Goal: Use online tool/utility: Utilize a website feature to perform a specific function

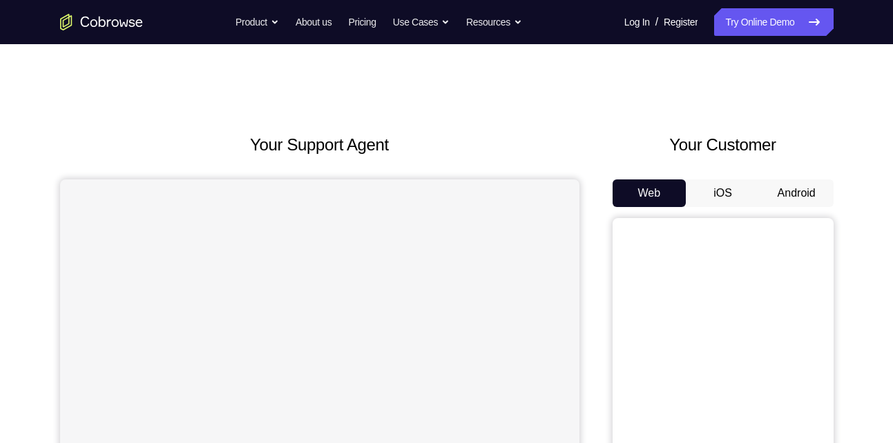
click at [807, 186] on button "Android" at bounding box center [797, 194] width 74 height 28
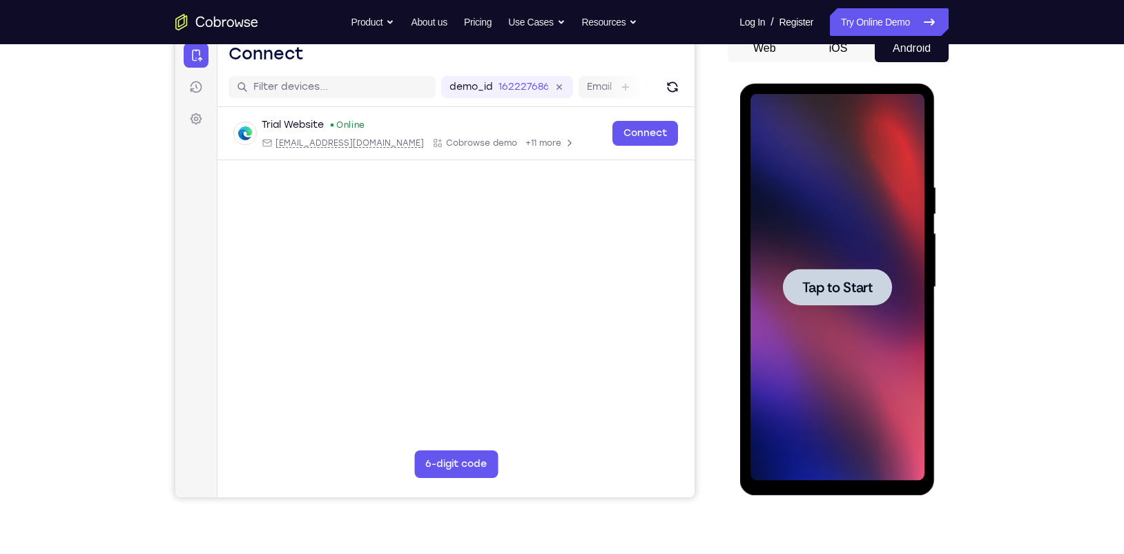
click at [831, 271] on div at bounding box center [836, 287] width 109 height 37
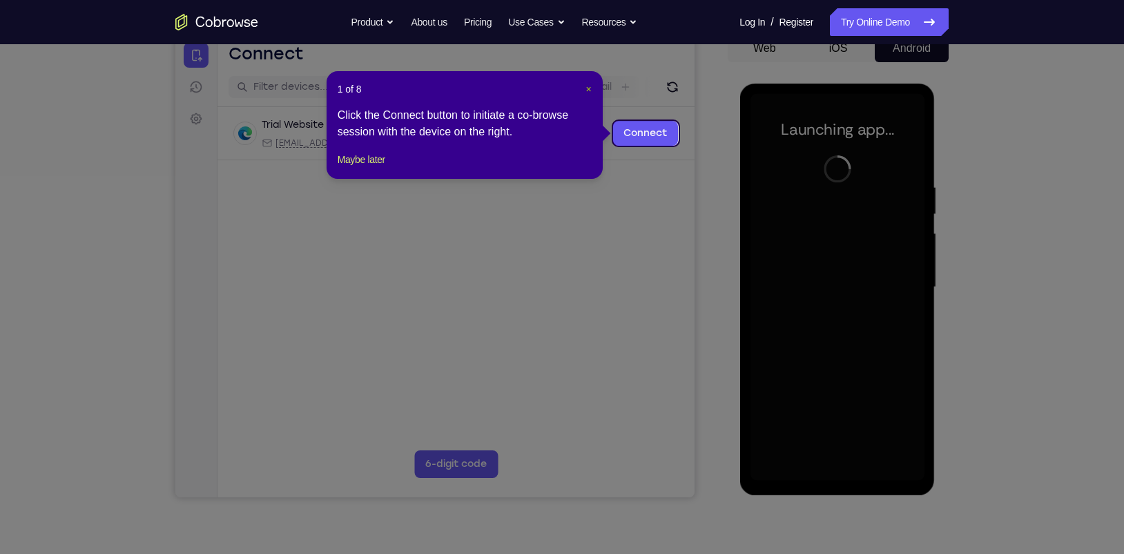
click at [590, 84] on span "×" at bounding box center [589, 89] width 6 height 11
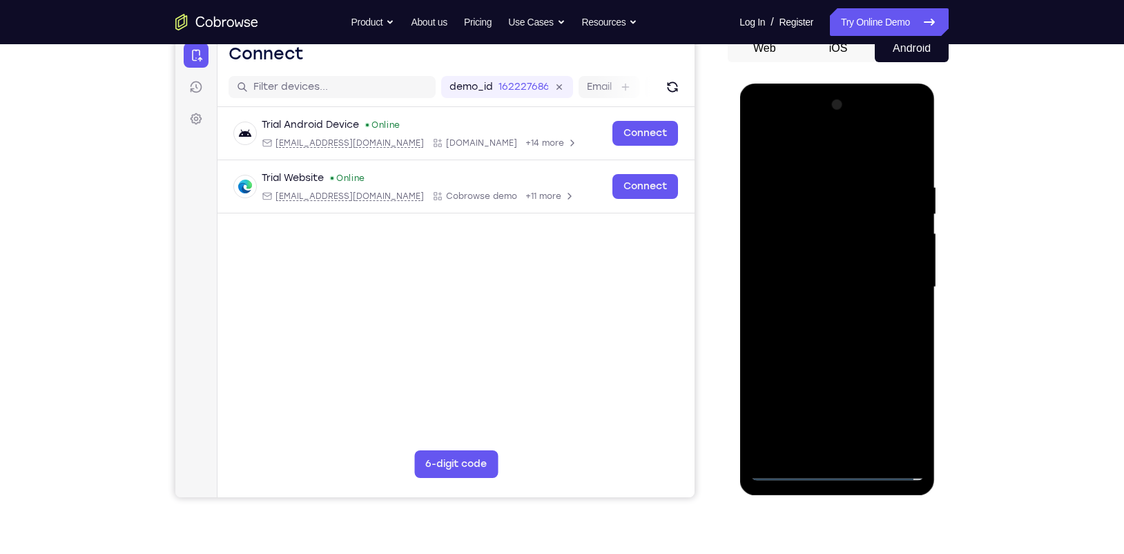
click at [840, 443] on div at bounding box center [837, 287] width 174 height 387
click at [892, 411] on div at bounding box center [837, 287] width 174 height 387
click at [794, 152] on div at bounding box center [837, 287] width 174 height 387
click at [889, 282] on div at bounding box center [837, 287] width 174 height 387
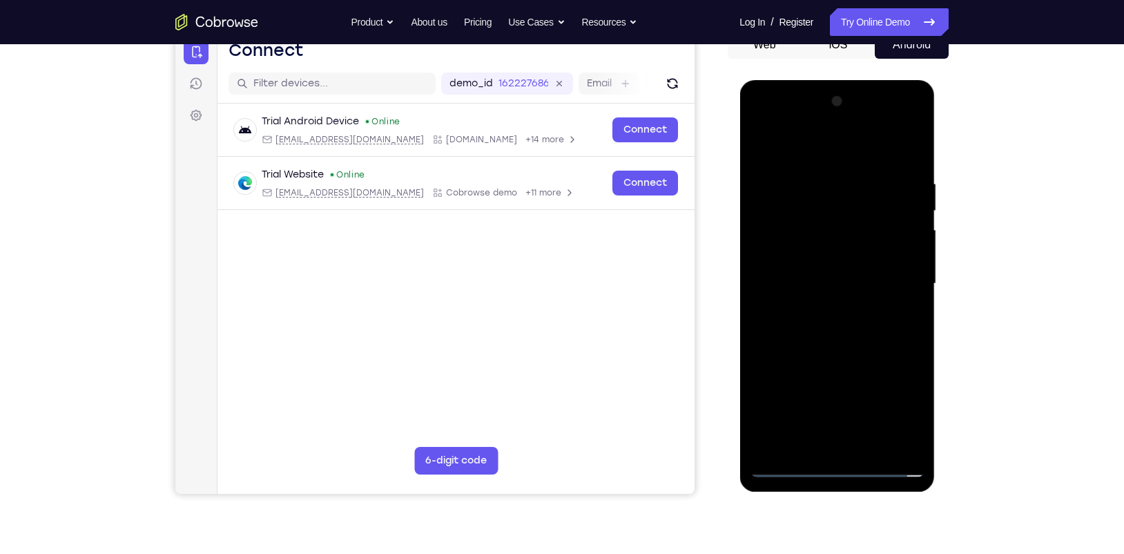
scroll to position [151, 0]
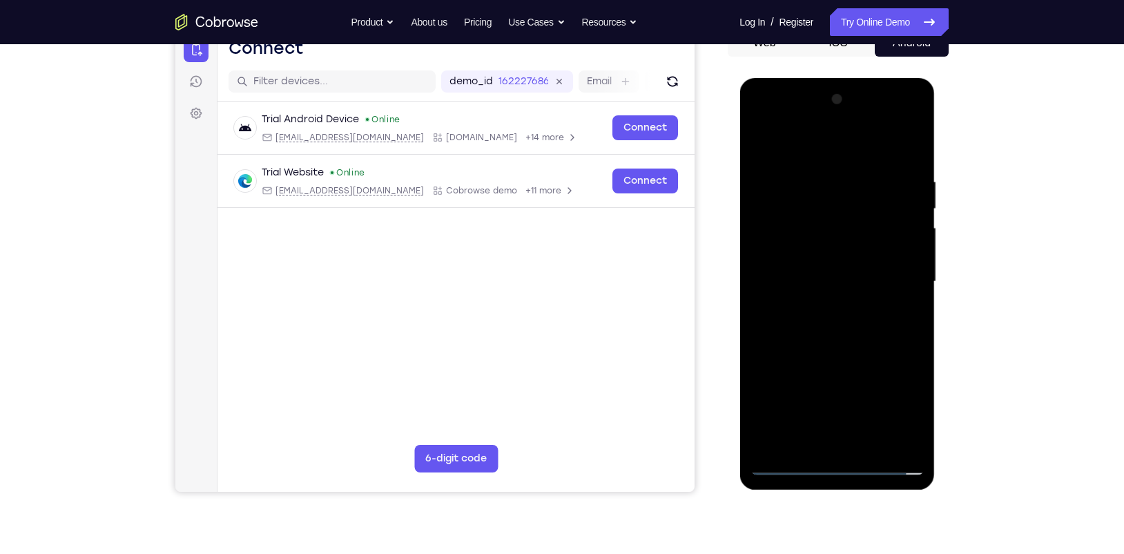
click at [820, 308] on div at bounding box center [837, 281] width 174 height 387
click at [822, 264] on div at bounding box center [837, 281] width 174 height 387
click at [816, 257] on div at bounding box center [837, 281] width 174 height 387
click at [829, 281] on div at bounding box center [837, 281] width 174 height 387
click at [831, 327] on div at bounding box center [837, 281] width 174 height 387
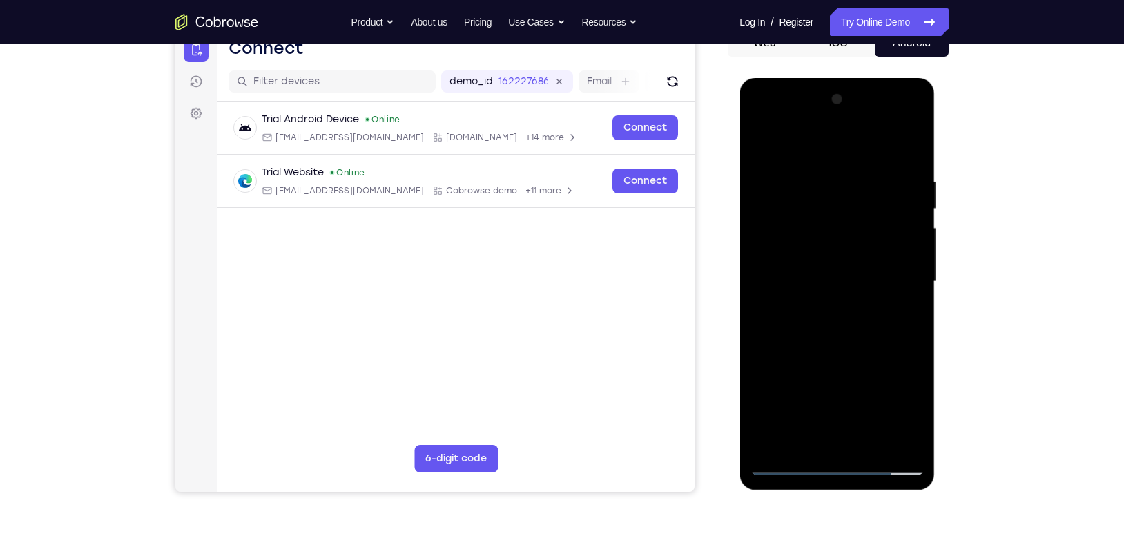
click at [844, 325] on div at bounding box center [837, 281] width 174 height 387
click at [892, 302] on div at bounding box center [837, 281] width 174 height 387
click at [817, 182] on div at bounding box center [837, 281] width 174 height 387
click at [848, 346] on div at bounding box center [837, 281] width 174 height 387
click at [818, 180] on div at bounding box center [837, 281] width 174 height 387
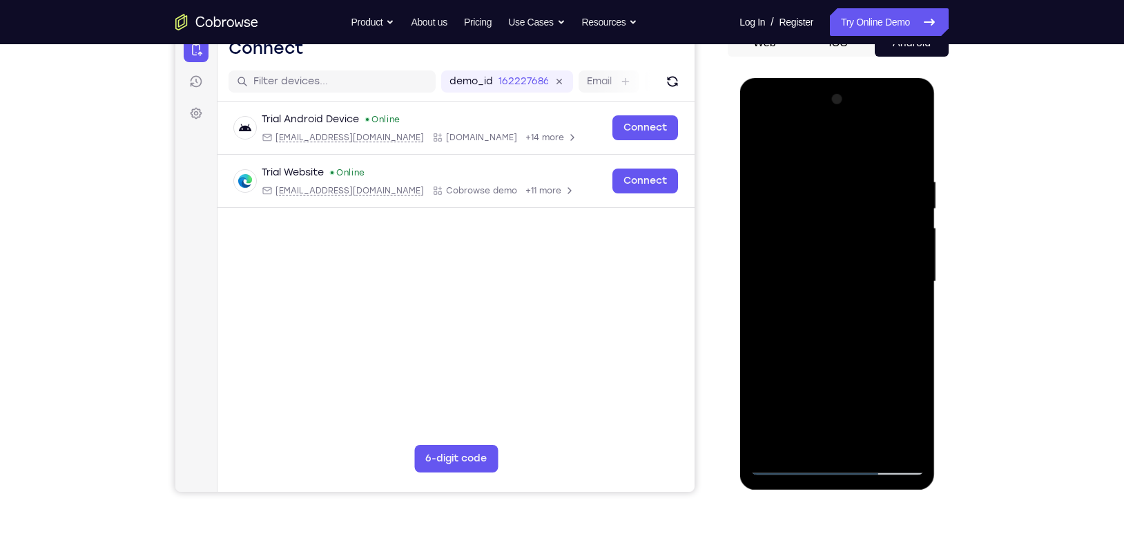
click at [892, 276] on div at bounding box center [837, 281] width 174 height 387
click at [892, 441] on div at bounding box center [837, 281] width 174 height 387
click at [840, 437] on div at bounding box center [837, 281] width 174 height 387
click at [788, 443] on div at bounding box center [837, 281] width 174 height 387
click at [892, 441] on div at bounding box center [837, 281] width 174 height 387
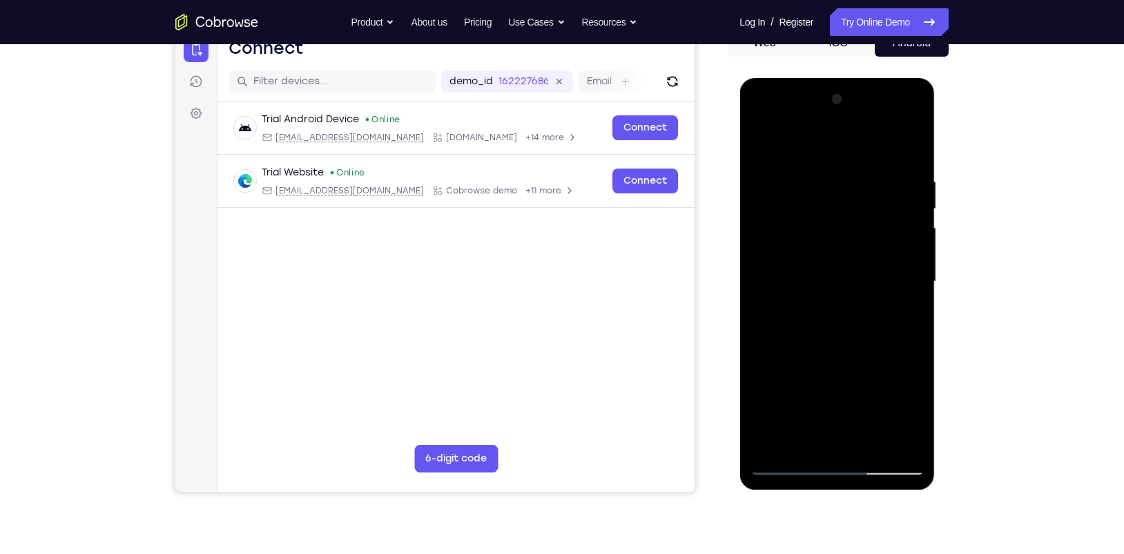
click at [892, 441] on div at bounding box center [837, 281] width 174 height 387
click at [892, 149] on div at bounding box center [837, 281] width 174 height 387
drag, startPoint x: 782, startPoint y: 308, endPoint x: 985, endPoint y: 305, distance: 203.0
click at [892, 305] on html "Online web based iOS Simulators and Android Emulators. Run iPhone, iPad, Mobile…" at bounding box center [838, 285] width 197 height 414
click at [809, 434] on div at bounding box center [837, 281] width 174 height 387
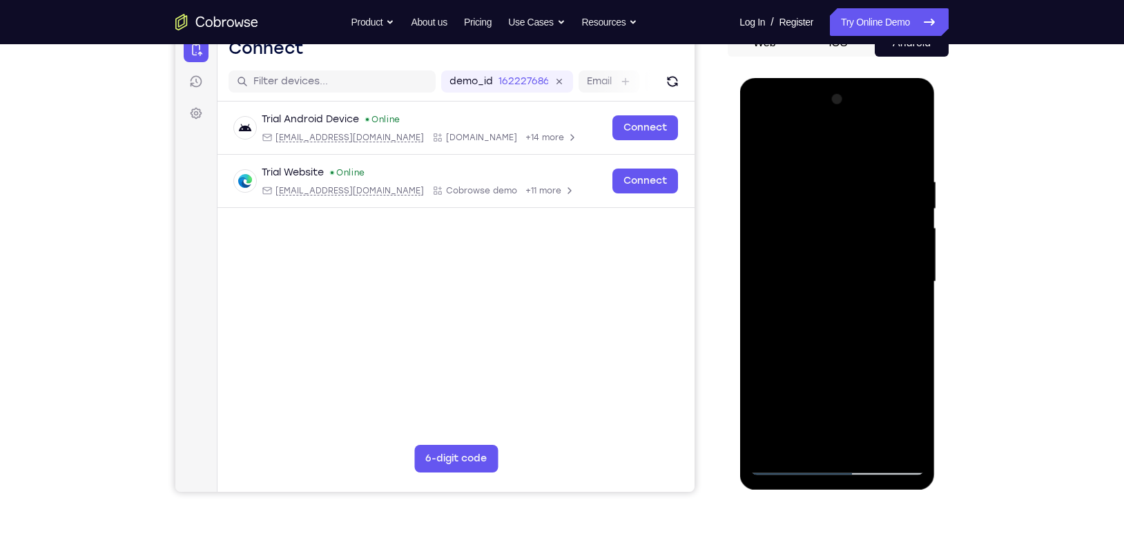
click at [775, 365] on div at bounding box center [837, 281] width 174 height 387
drag, startPoint x: 775, startPoint y: 365, endPoint x: 775, endPoint y: 348, distance: 17.3
click at [775, 348] on div at bounding box center [837, 281] width 174 height 387
click at [889, 415] on div at bounding box center [837, 281] width 174 height 387
click at [815, 364] on div at bounding box center [837, 281] width 174 height 387
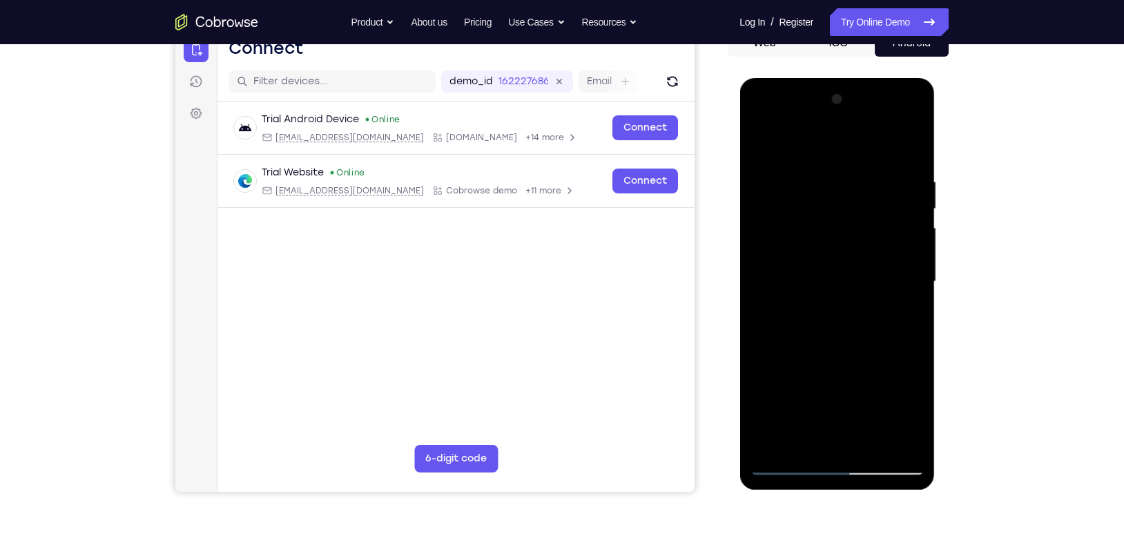
click at [815, 364] on div at bounding box center [837, 281] width 174 height 387
click at [804, 443] on div at bounding box center [837, 281] width 174 height 387
click at [816, 379] on div at bounding box center [837, 281] width 174 height 387
click at [789, 443] on div at bounding box center [837, 281] width 174 height 387
click at [892, 443] on div at bounding box center [837, 281] width 174 height 387
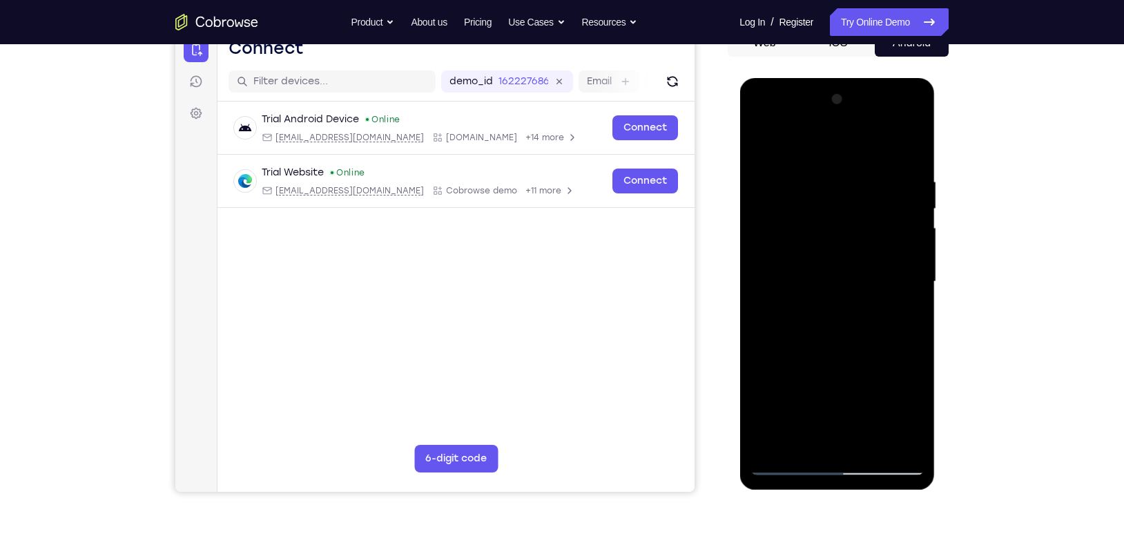
click at [892, 442] on div at bounding box center [837, 281] width 174 height 387
click at [892, 293] on div at bounding box center [837, 281] width 174 height 387
click at [892, 438] on div at bounding box center [837, 281] width 174 height 387
click at [892, 158] on div at bounding box center [837, 281] width 174 height 387
click at [811, 181] on div at bounding box center [837, 281] width 174 height 387
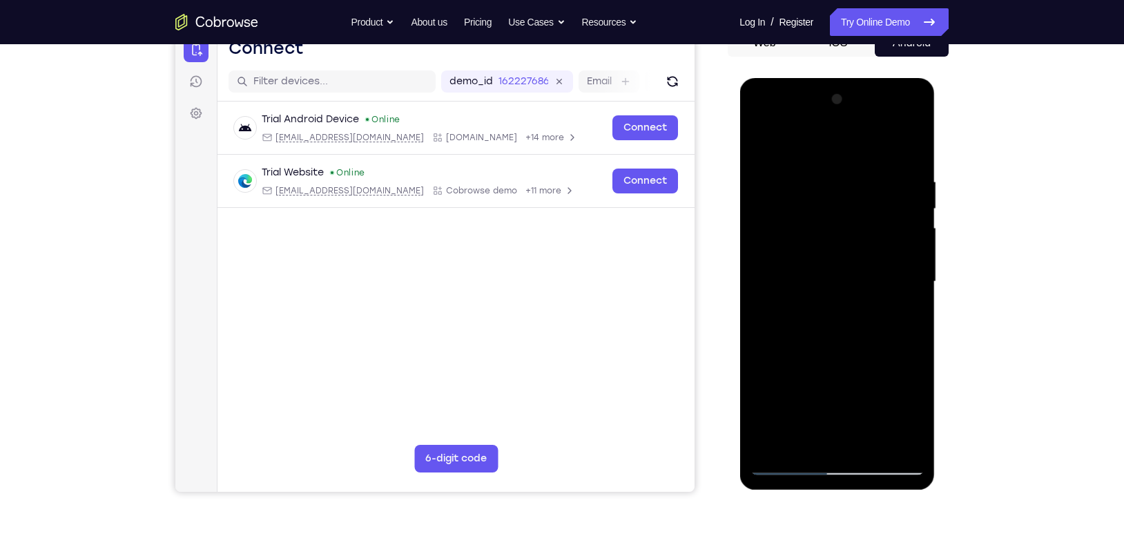
click at [892, 434] on div at bounding box center [837, 281] width 174 height 387
click at [892, 285] on div at bounding box center [837, 281] width 174 height 387
click at [892, 152] on div at bounding box center [837, 281] width 174 height 387
drag, startPoint x: 900, startPoint y: 177, endPoint x: 735, endPoint y: 180, distance: 165.1
click at [740, 180] on html "Online web based iOS Simulators and Android Emulators. Run iPhone, iPad, Mobile…" at bounding box center [838, 285] width 197 height 414
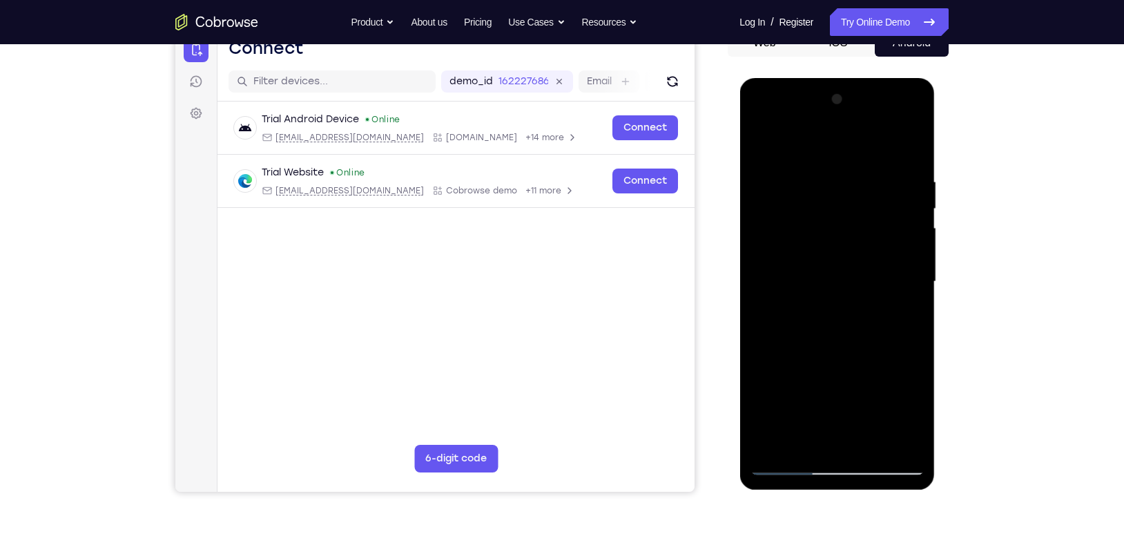
click at [864, 443] on div at bounding box center [837, 281] width 174 height 387
click at [838, 345] on div at bounding box center [837, 281] width 174 height 387
drag, startPoint x: 847, startPoint y: 370, endPoint x: 851, endPoint y: 341, distance: 29.3
click at [851, 341] on div at bounding box center [837, 281] width 174 height 387
drag, startPoint x: 826, startPoint y: 362, endPoint x: 836, endPoint y: 294, distance: 68.5
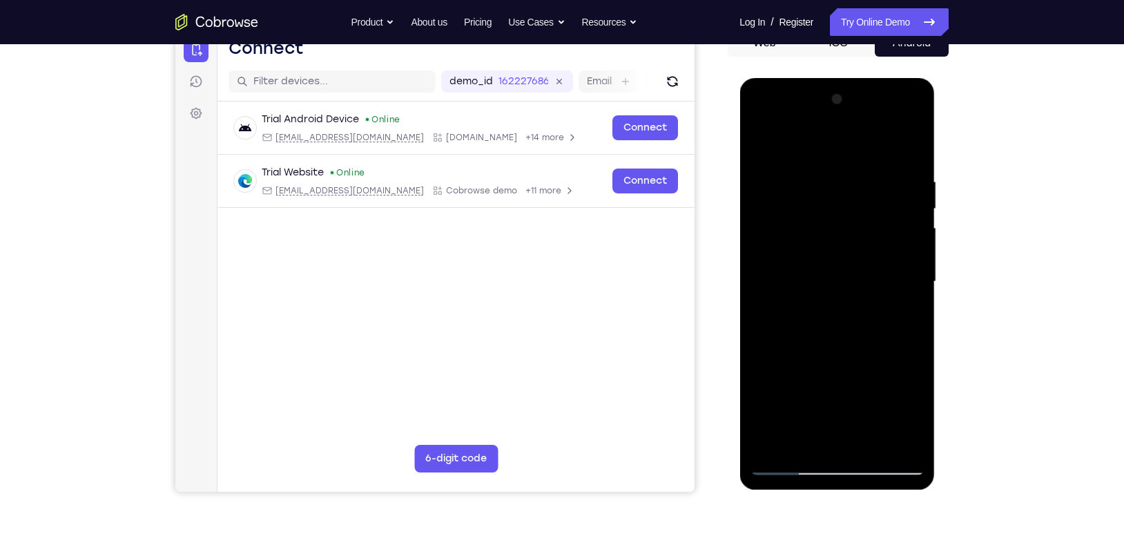
click at [836, 294] on div at bounding box center [837, 281] width 174 height 387
click at [825, 302] on div at bounding box center [837, 281] width 174 height 387
drag, startPoint x: 824, startPoint y: 405, endPoint x: 837, endPoint y: 294, distance: 111.9
click at [837, 294] on div at bounding box center [837, 281] width 174 height 387
drag, startPoint x: 846, startPoint y: 325, endPoint x: 865, endPoint y: 231, distance: 96.6
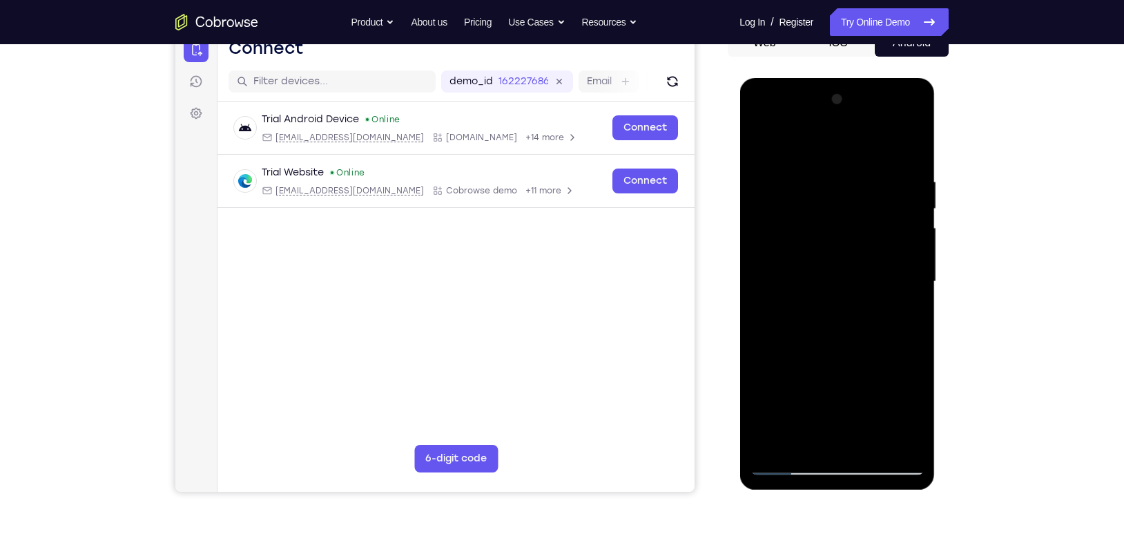
click at [865, 231] on div at bounding box center [837, 281] width 174 height 387
click at [781, 383] on div at bounding box center [837, 281] width 174 height 387
click at [788, 145] on div at bounding box center [837, 281] width 174 height 387
click at [791, 443] on div at bounding box center [837, 281] width 174 height 387
click at [814, 438] on div at bounding box center [837, 281] width 174 height 387
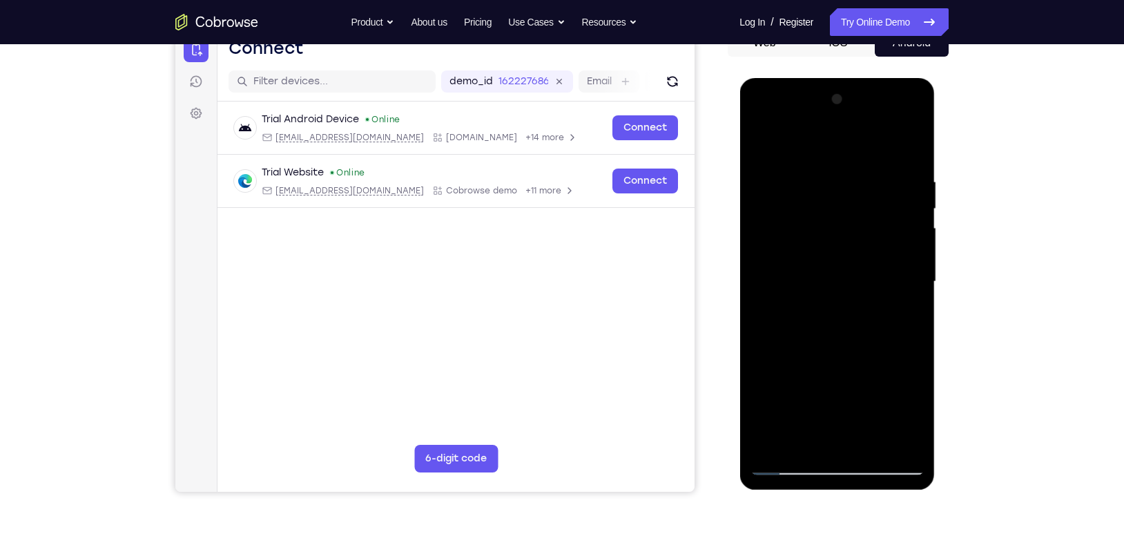
click at [792, 443] on div at bounding box center [837, 281] width 174 height 387
click at [774, 194] on div at bounding box center [837, 281] width 174 height 387
click at [770, 194] on div at bounding box center [837, 281] width 174 height 387
click at [838, 193] on div at bounding box center [837, 281] width 174 height 387
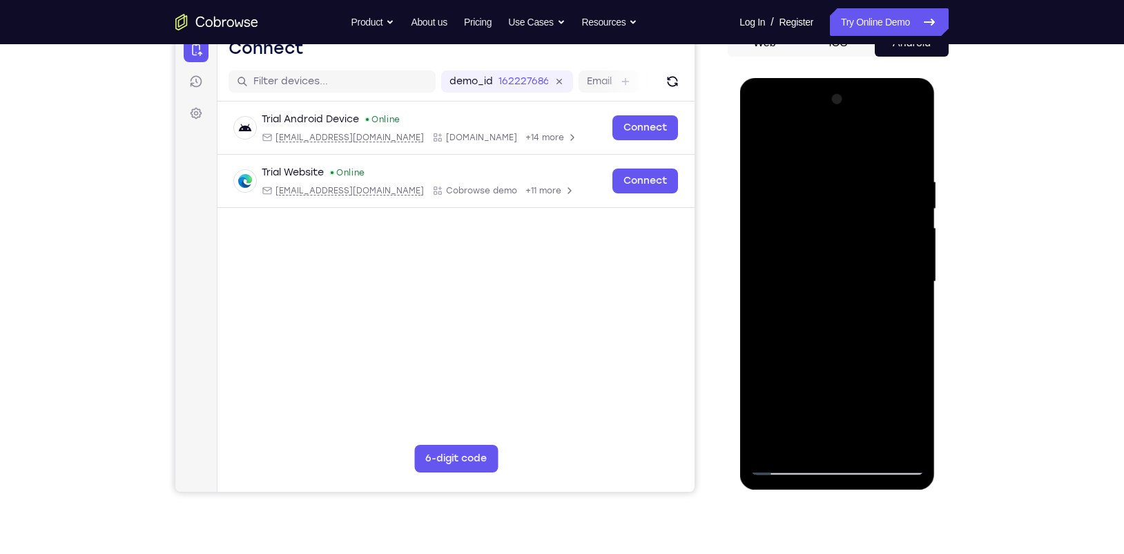
click at [802, 442] on div at bounding box center [837, 281] width 174 height 387
click at [892, 336] on div at bounding box center [837, 281] width 174 height 387
click at [892, 335] on div at bounding box center [837, 281] width 174 height 387
click at [880, 336] on div at bounding box center [837, 281] width 174 height 387
drag, startPoint x: 862, startPoint y: 387, endPoint x: 848, endPoint y: 258, distance: 129.9
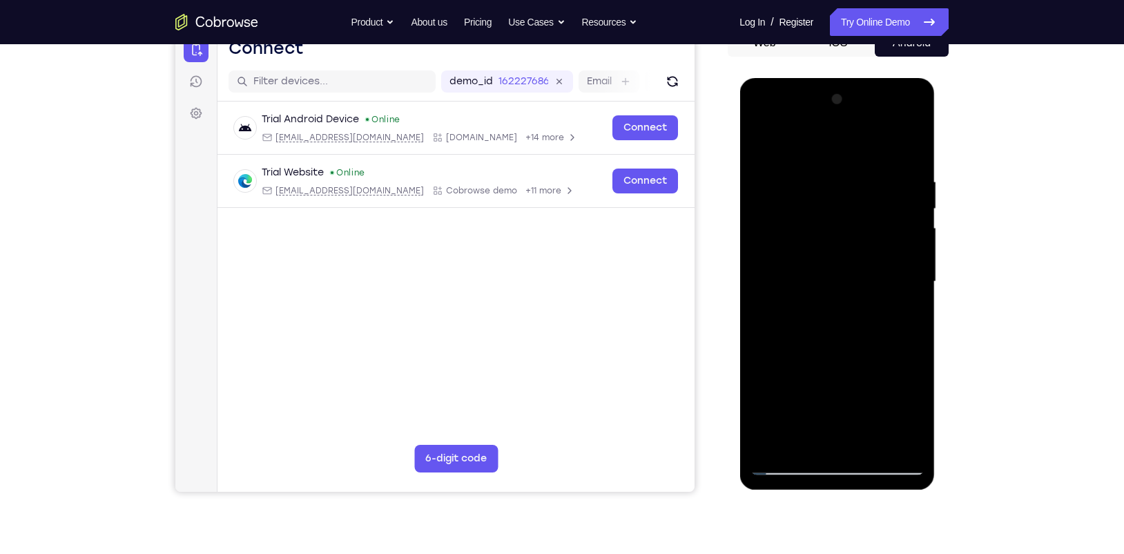
click at [848, 258] on div at bounding box center [837, 281] width 174 height 387
drag, startPoint x: 852, startPoint y: 403, endPoint x: 845, endPoint y: 316, distance: 86.7
click at [845, 316] on div at bounding box center [837, 281] width 174 height 387
drag, startPoint x: 867, startPoint y: 403, endPoint x: 865, endPoint y: 305, distance: 98.8
click at [865, 305] on div at bounding box center [837, 281] width 174 height 387
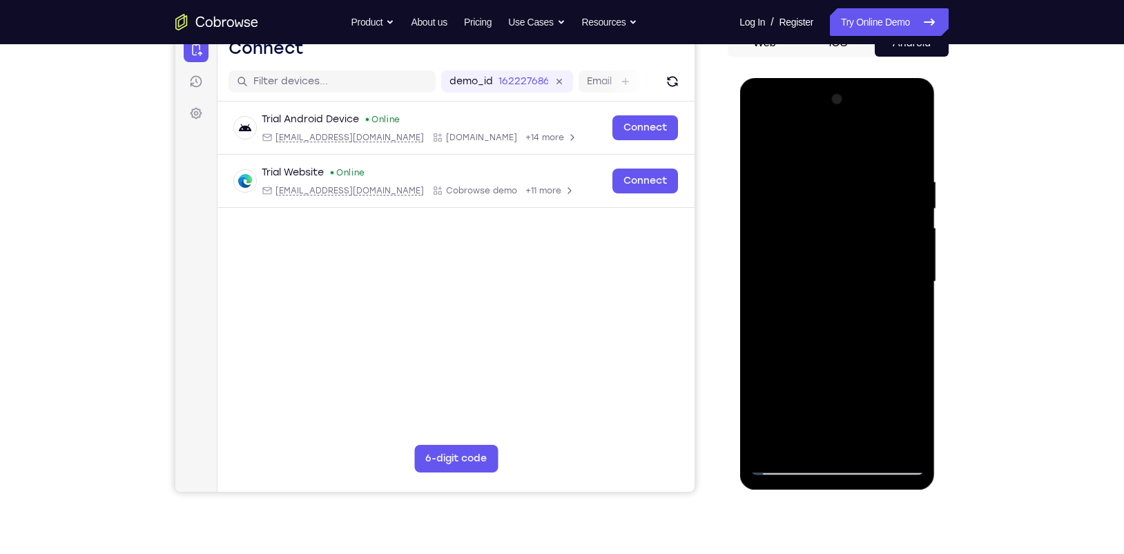
drag, startPoint x: 862, startPoint y: 403, endPoint x: 856, endPoint y: 269, distance: 134.1
click at [856, 269] on div at bounding box center [837, 281] width 174 height 387
drag, startPoint x: 863, startPoint y: 394, endPoint x: 867, endPoint y: 244, distance: 150.6
click at [867, 244] on div at bounding box center [837, 281] width 174 height 387
click at [784, 387] on div at bounding box center [837, 281] width 174 height 387
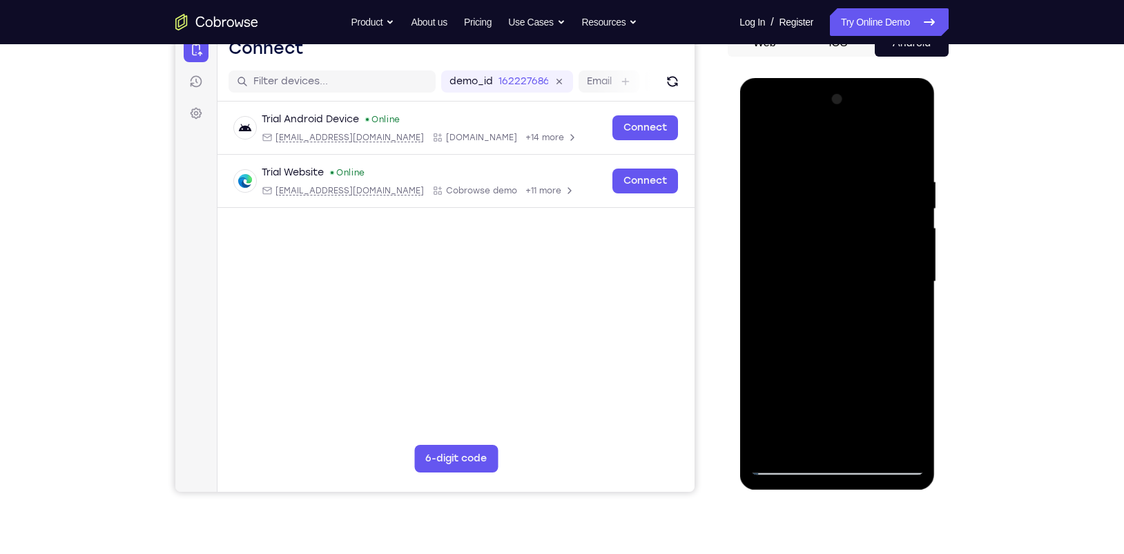
click at [892, 146] on div at bounding box center [837, 281] width 174 height 387
click at [770, 143] on div at bounding box center [837, 281] width 174 height 387
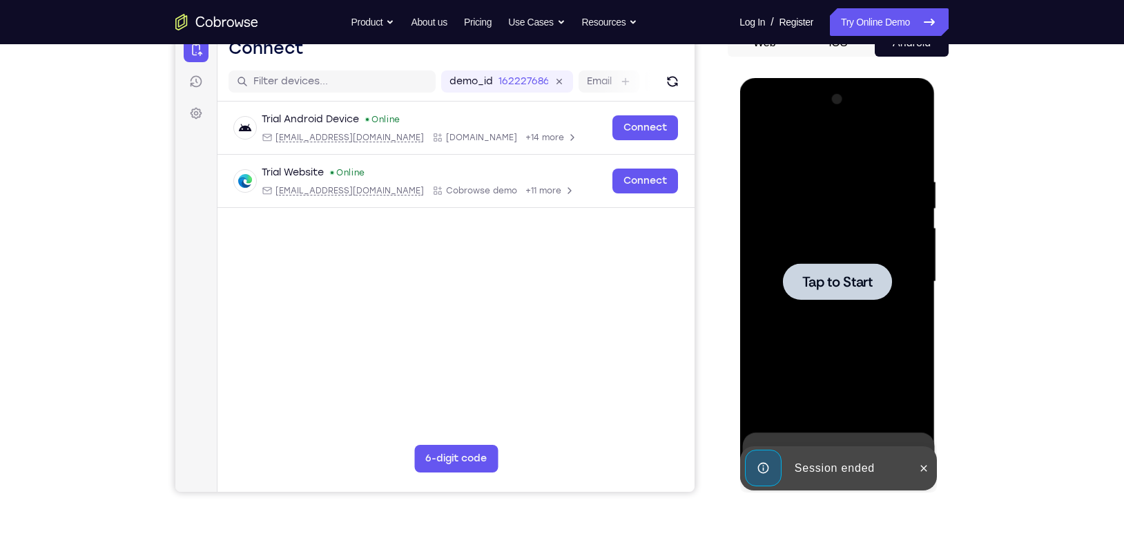
click at [825, 280] on span "Tap to Start" at bounding box center [837, 282] width 70 height 14
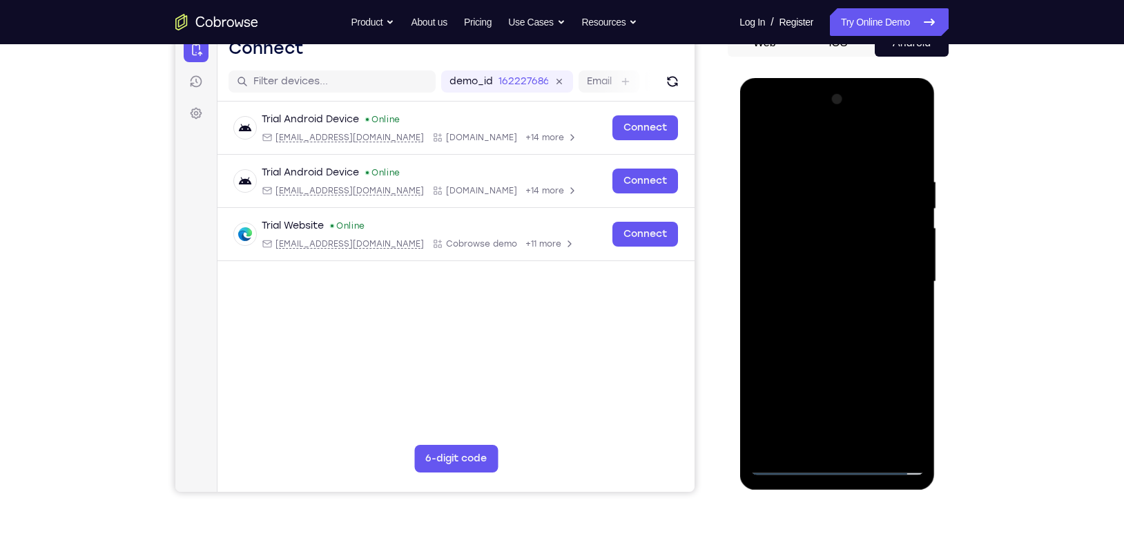
click at [837, 443] on div at bounding box center [837, 281] width 174 height 387
click at [892, 405] on div at bounding box center [837, 281] width 174 height 387
click at [782, 124] on div at bounding box center [837, 281] width 174 height 387
click at [892, 274] on div at bounding box center [837, 281] width 174 height 387
click at [822, 309] on div at bounding box center [837, 281] width 174 height 387
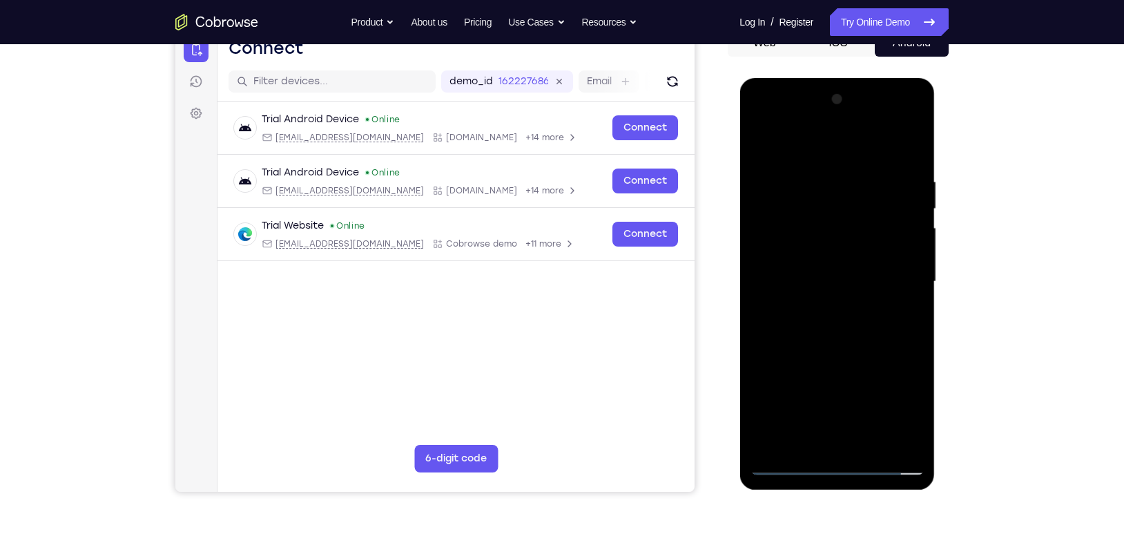
click at [811, 249] on div at bounding box center [837, 281] width 174 height 387
click at [809, 270] on div at bounding box center [837, 281] width 174 height 387
click at [892, 443] on div at bounding box center [837, 281] width 174 height 387
click at [833, 242] on div at bounding box center [837, 281] width 174 height 387
drag, startPoint x: 838, startPoint y: 365, endPoint x: 844, endPoint y: 245, distance: 120.3
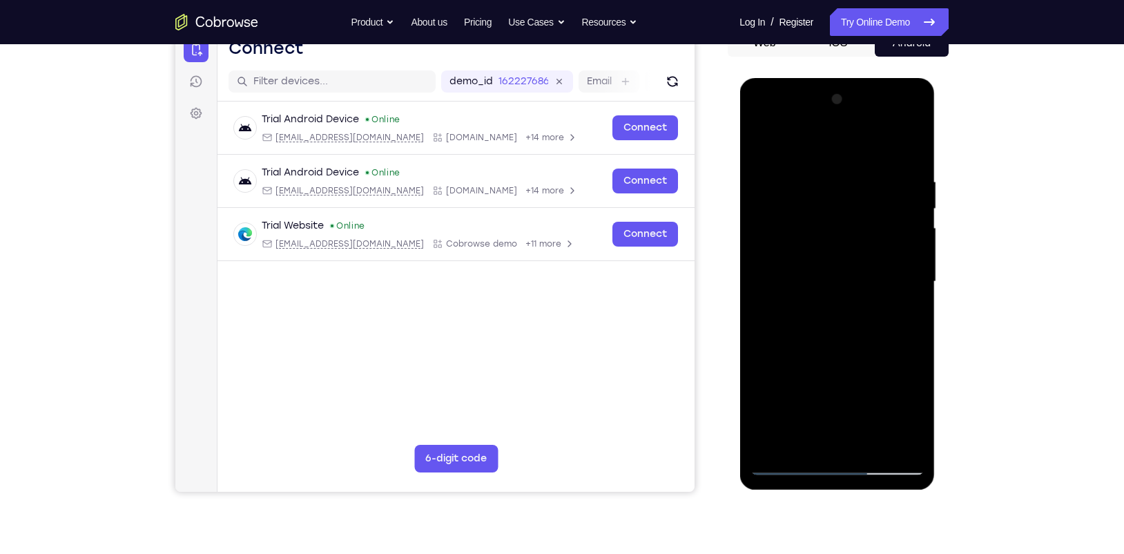
click at [844, 245] on div at bounding box center [837, 281] width 174 height 387
click at [762, 354] on div at bounding box center [837, 281] width 174 height 387
click at [892, 146] on div at bounding box center [837, 281] width 174 height 387
click at [870, 443] on div at bounding box center [837, 281] width 174 height 387
click at [845, 358] on div at bounding box center [837, 281] width 174 height 387
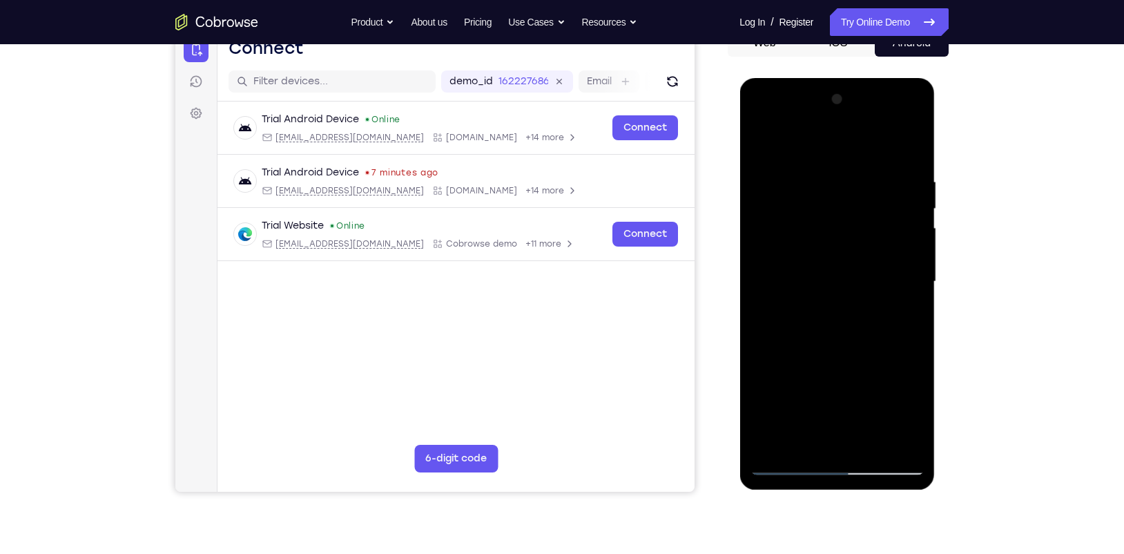
click at [791, 443] on div at bounding box center [837, 281] width 174 height 387
click at [774, 443] on div at bounding box center [837, 281] width 174 height 387
click at [871, 443] on div at bounding box center [837, 281] width 174 height 387
click at [842, 401] on div at bounding box center [837, 281] width 174 height 387
click at [802, 434] on div at bounding box center [837, 281] width 174 height 387
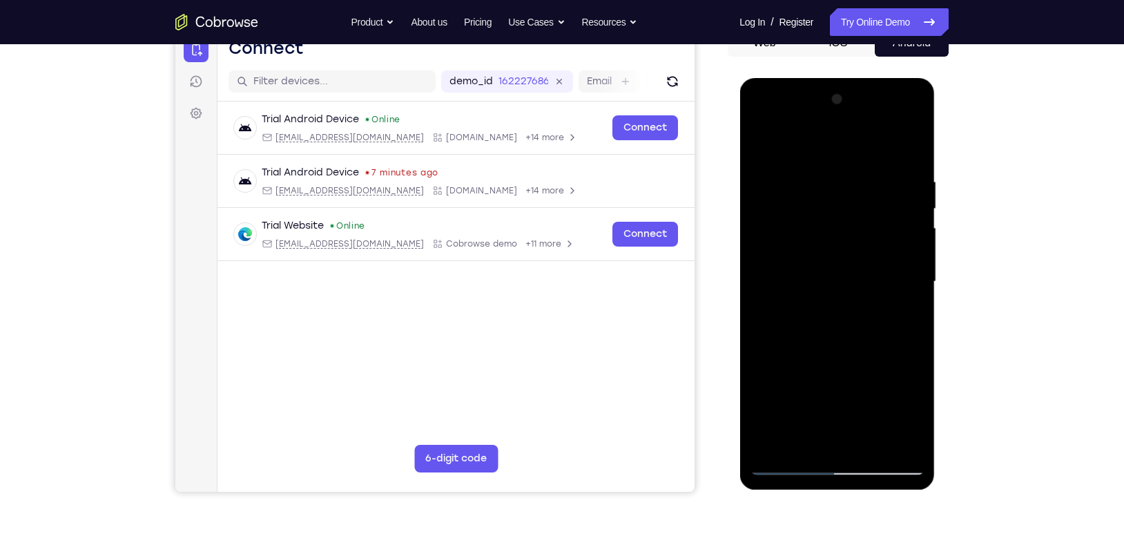
click at [892, 316] on div at bounding box center [837, 281] width 174 height 387
click at [763, 146] on div at bounding box center [837, 281] width 174 height 387
click at [791, 443] on div at bounding box center [837, 281] width 174 height 387
click at [765, 135] on div at bounding box center [837, 281] width 174 height 387
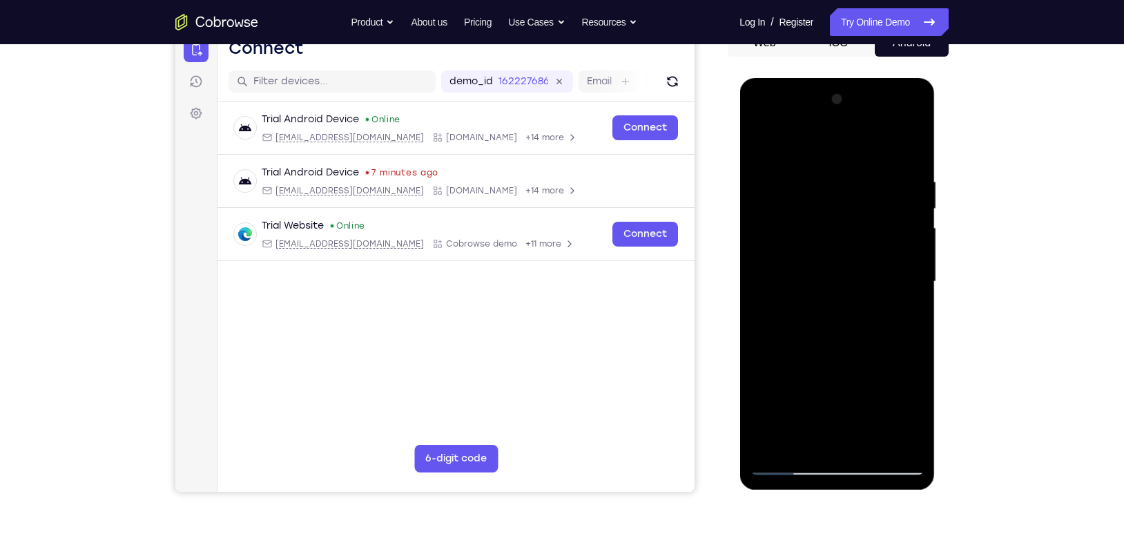
drag, startPoint x: 884, startPoint y: 180, endPoint x: 773, endPoint y: 195, distance: 112.1
click at [773, 195] on div at bounding box center [837, 281] width 174 height 387
click at [760, 177] on div at bounding box center [837, 281] width 174 height 387
click at [892, 280] on div at bounding box center [837, 281] width 174 height 387
click at [771, 149] on div at bounding box center [837, 281] width 174 height 387
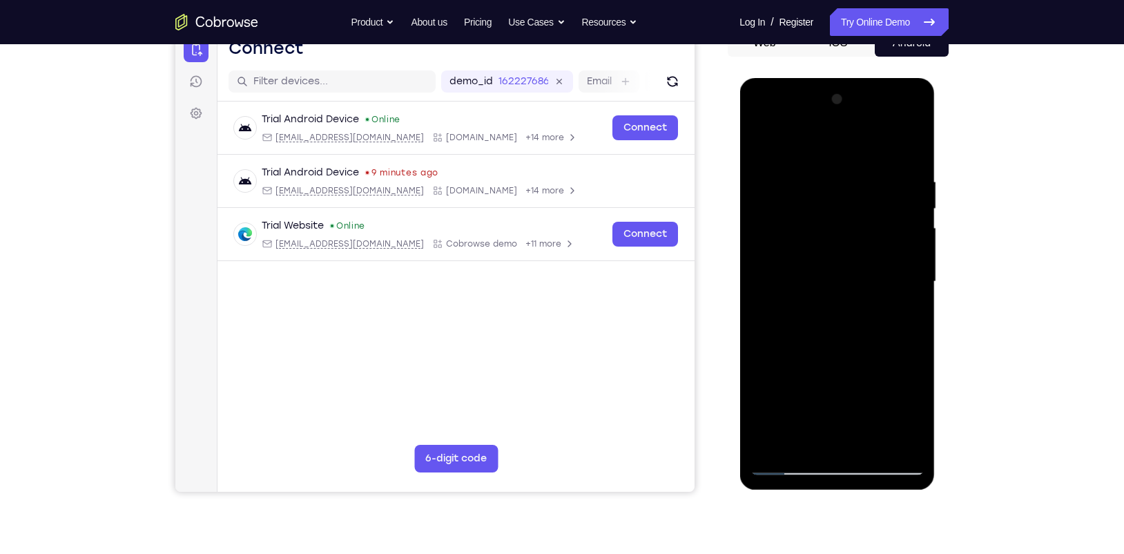
drag, startPoint x: 854, startPoint y: 372, endPoint x: 843, endPoint y: 229, distance: 142.6
click at [843, 229] on div at bounding box center [837, 281] width 174 height 387
drag, startPoint x: 861, startPoint y: 225, endPoint x: 858, endPoint y: 421, distance: 196.1
click at [858, 421] on div at bounding box center [837, 281] width 174 height 387
click at [764, 148] on div at bounding box center [837, 281] width 174 height 387
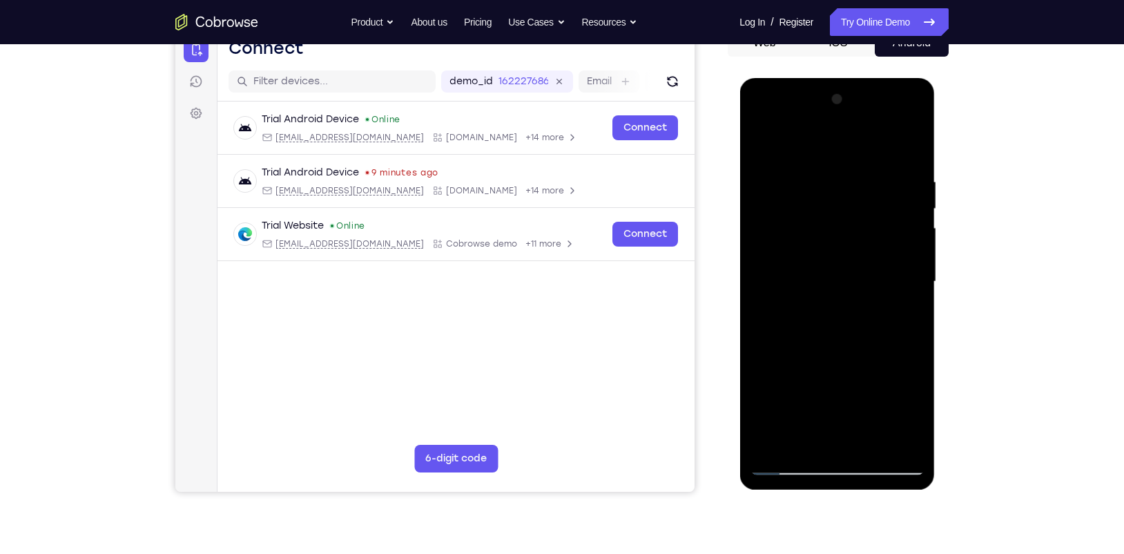
click at [892, 440] on div at bounding box center [837, 281] width 174 height 387
click at [892, 294] on div at bounding box center [837, 281] width 174 height 387
drag, startPoint x: 903, startPoint y: 274, endPoint x: 677, endPoint y: 251, distance: 226.3
click at [740, 251] on html "Online web based iOS Simulators and Android Emulators. Run iPhone, iPad, Mobile…" at bounding box center [838, 285] width 197 height 414
click at [892, 153] on div at bounding box center [837, 281] width 174 height 387
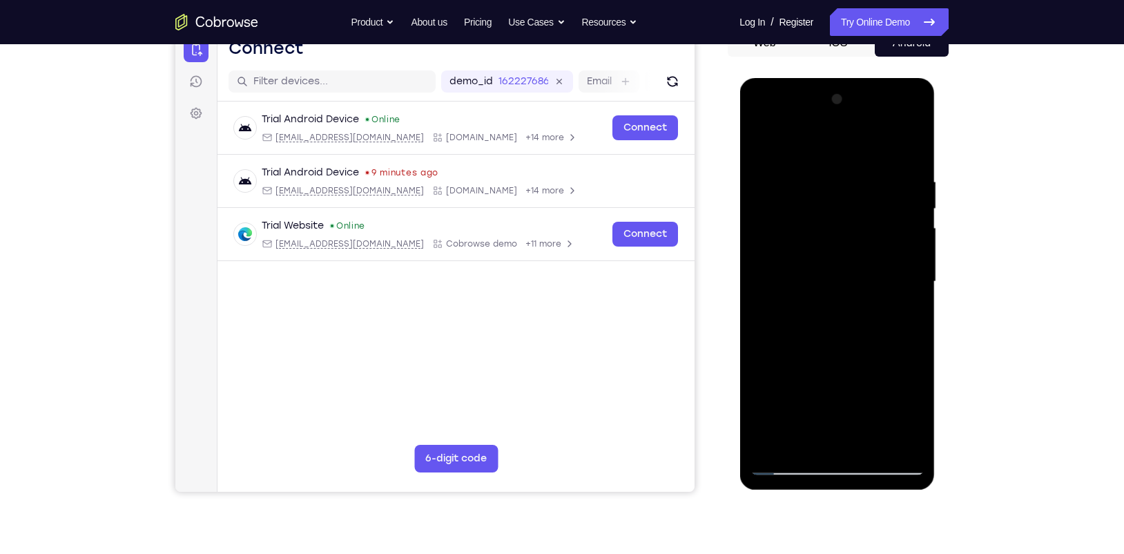
click at [892, 148] on div at bounding box center [837, 281] width 174 height 387
drag, startPoint x: 838, startPoint y: 340, endPoint x: 847, endPoint y: 97, distance: 243.2
click at [847, 97] on div at bounding box center [837, 281] width 174 height 387
click at [804, 443] on div at bounding box center [837, 281] width 174 height 387
click at [833, 260] on div at bounding box center [837, 281] width 174 height 387
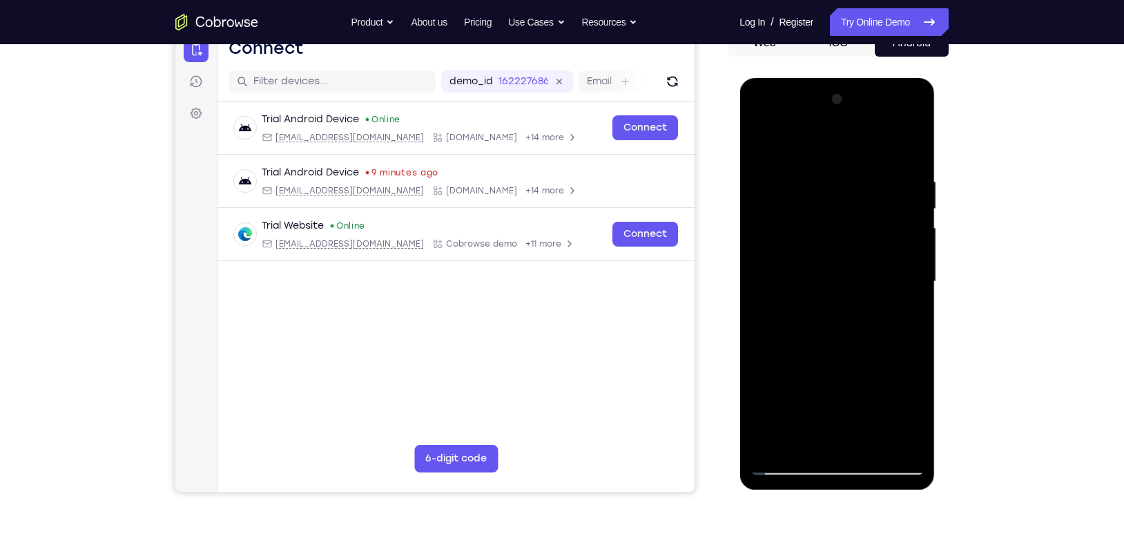
click at [762, 365] on div at bounding box center [837, 281] width 174 height 387
click at [789, 443] on div at bounding box center [837, 281] width 174 height 387
click at [790, 372] on div at bounding box center [837, 281] width 174 height 387
click at [764, 235] on div at bounding box center [837, 281] width 174 height 387
drag, startPoint x: 783, startPoint y: 317, endPoint x: 771, endPoint y: 185, distance: 132.4
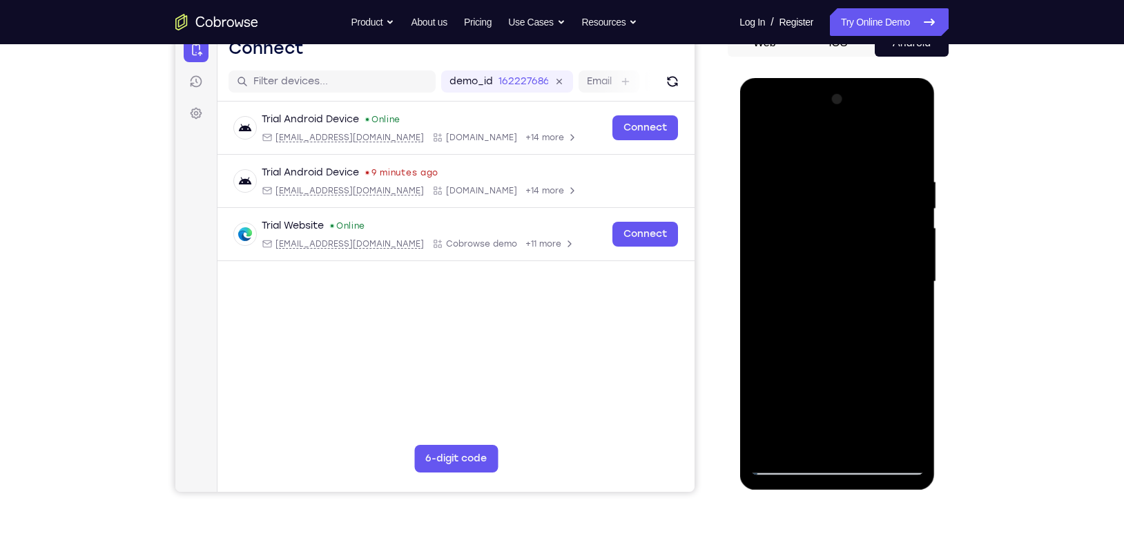
click at [771, 185] on div at bounding box center [837, 281] width 174 height 387
drag, startPoint x: 783, startPoint y: 373, endPoint x: 788, endPoint y: 163, distance: 210.0
click at [788, 163] on div at bounding box center [837, 281] width 174 height 387
click at [762, 251] on div at bounding box center [837, 281] width 174 height 387
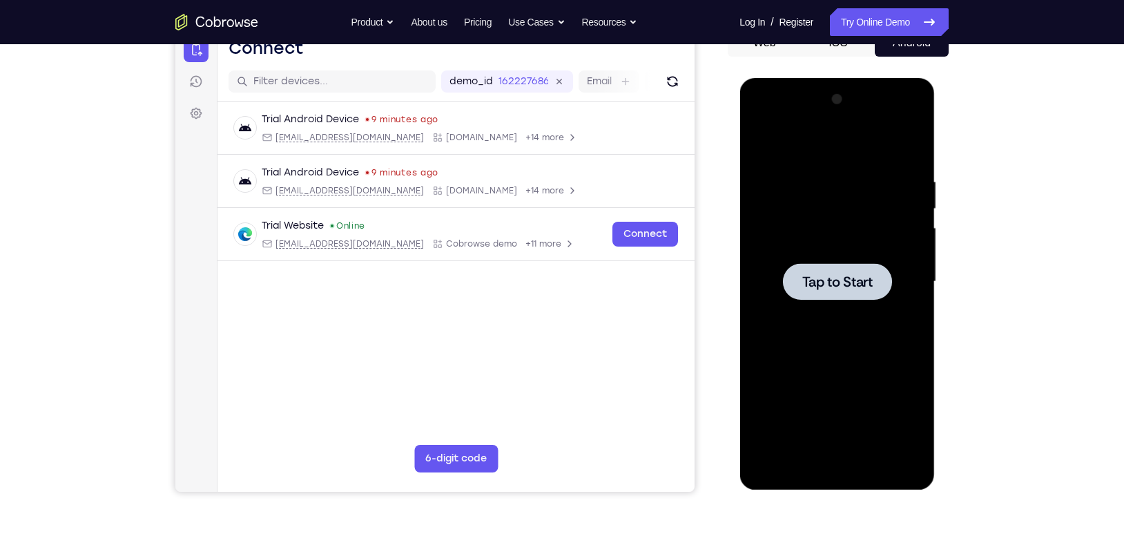
click at [833, 302] on div at bounding box center [837, 281] width 174 height 387
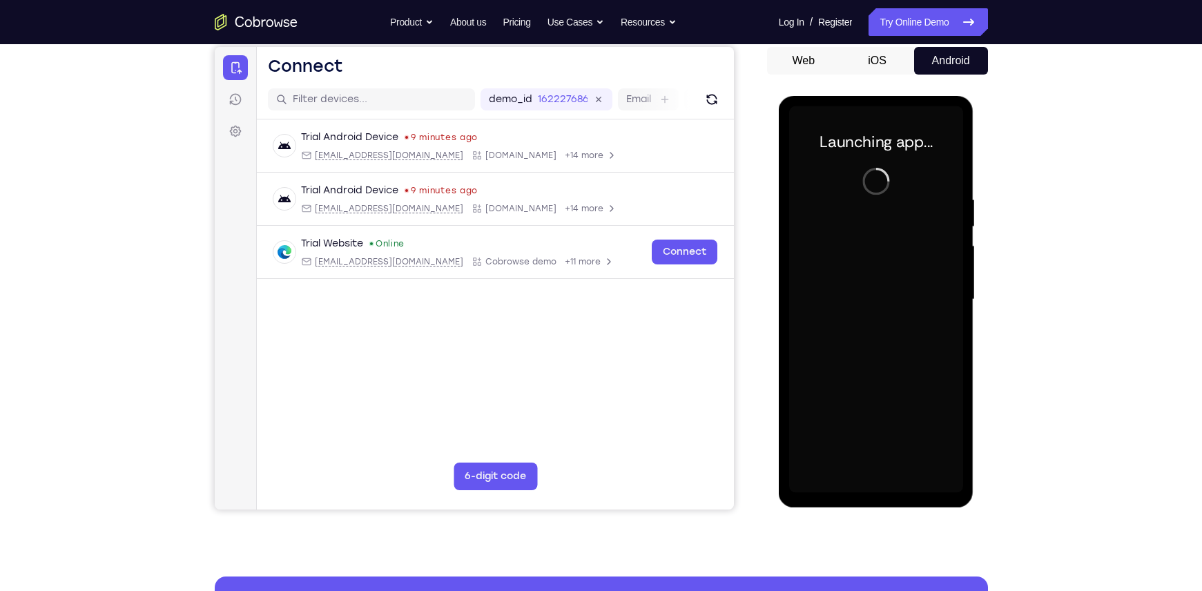
scroll to position [134, 0]
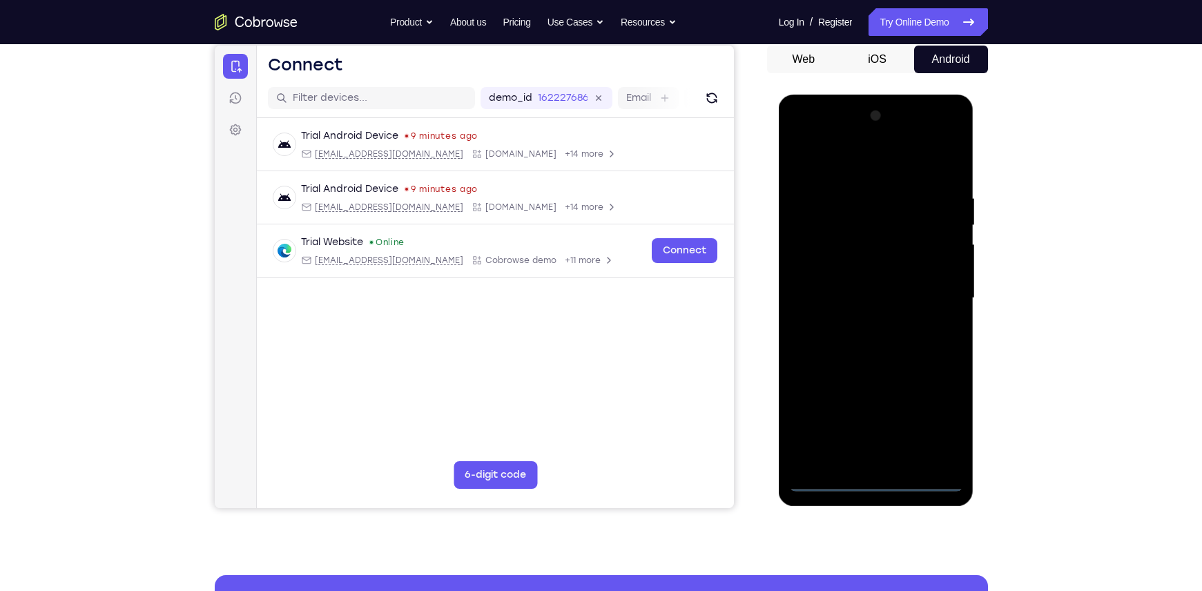
click at [880, 443] on div at bounding box center [876, 298] width 174 height 387
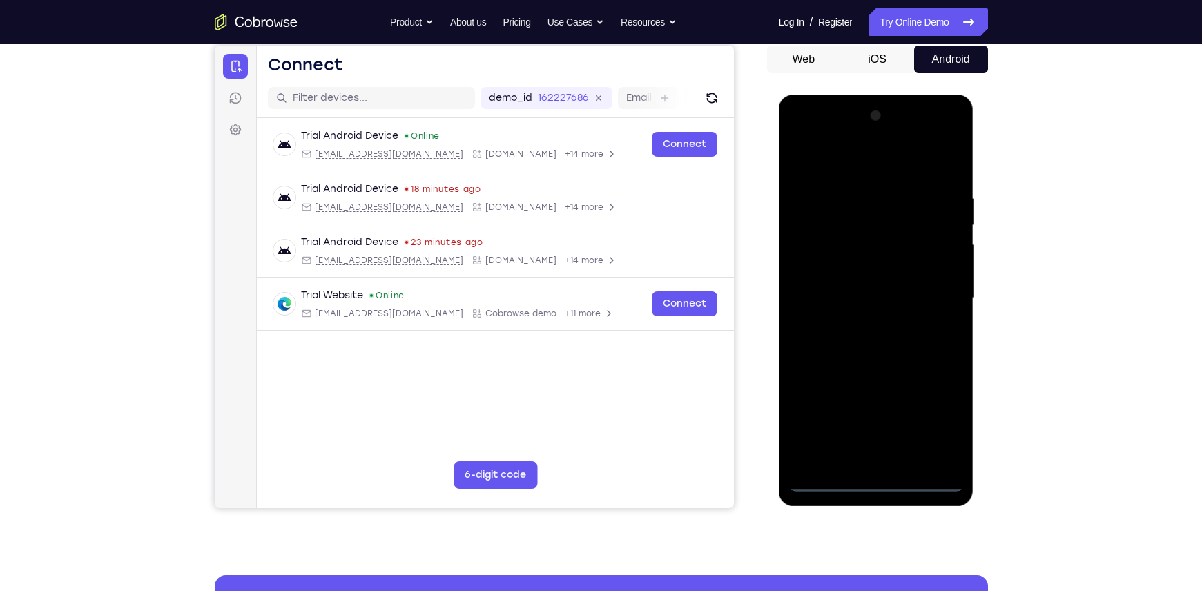
click at [892, 427] on div at bounding box center [876, 298] width 174 height 387
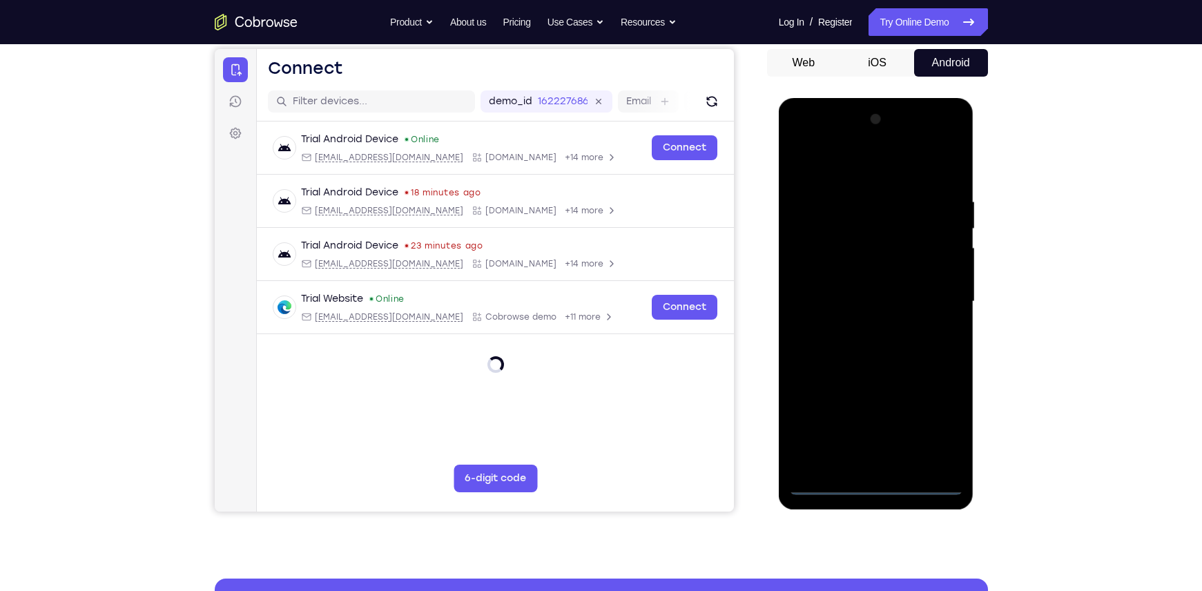
scroll to position [131, 0]
click at [836, 168] on div at bounding box center [876, 301] width 174 height 387
click at [892, 300] on div at bounding box center [876, 301] width 174 height 387
click at [881, 415] on div at bounding box center [876, 301] width 174 height 387
click at [861, 328] on div at bounding box center [876, 301] width 174 height 387
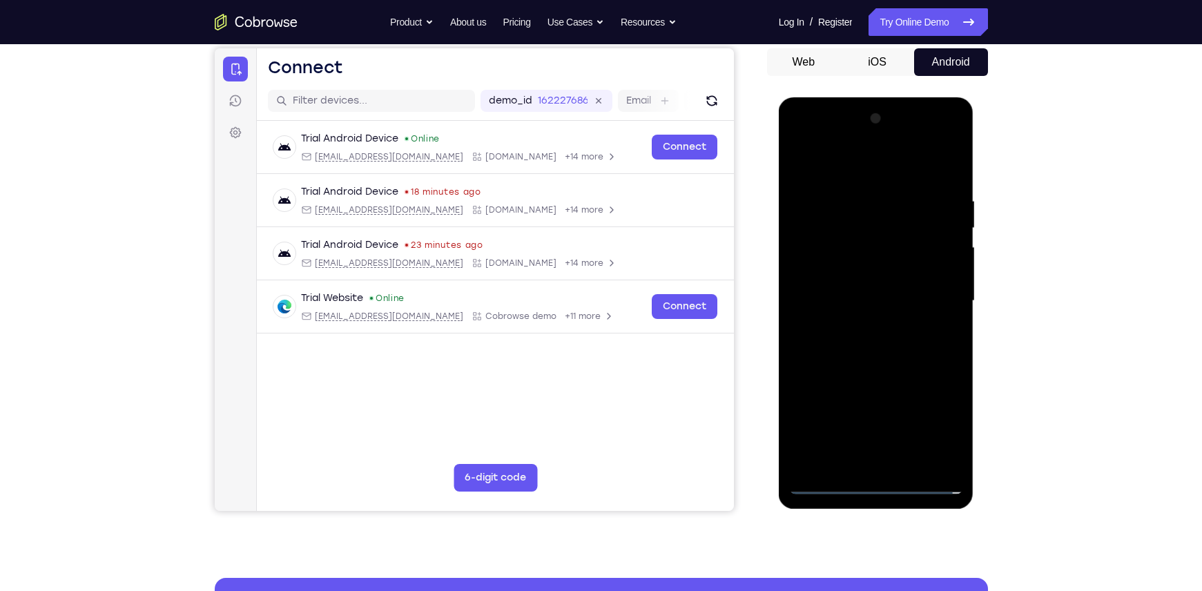
click at [858, 293] on div at bounding box center [876, 301] width 174 height 387
click at [856, 280] on div at bounding box center [876, 301] width 174 height 387
click at [854, 275] on div at bounding box center [876, 301] width 174 height 387
click at [892, 443] on div at bounding box center [876, 301] width 174 height 387
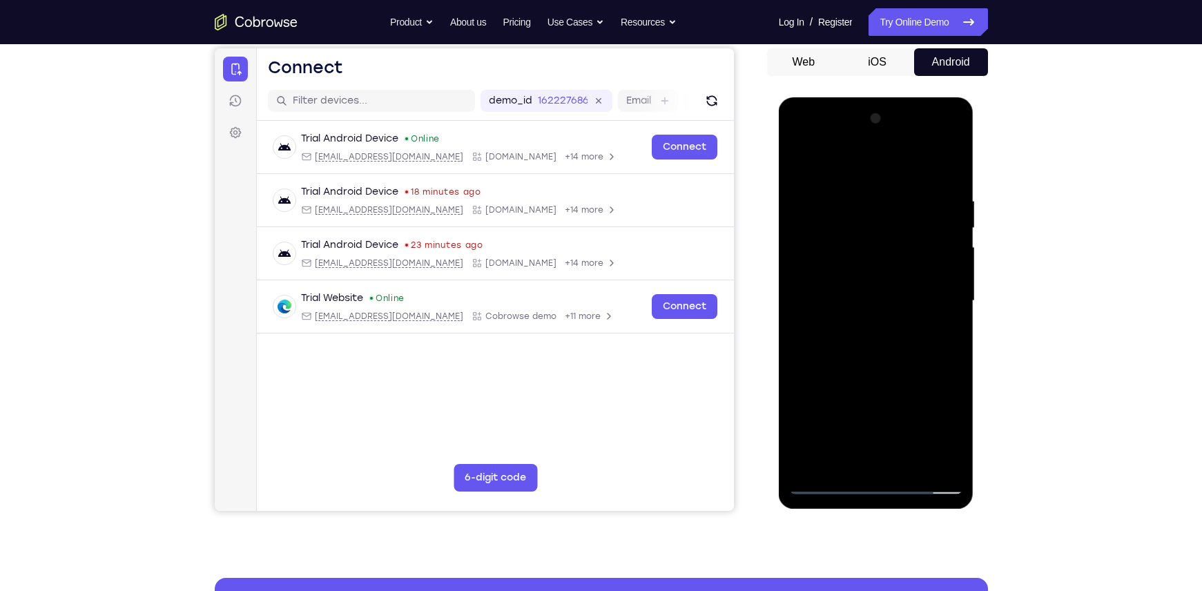
click at [876, 299] on div at bounding box center [876, 301] width 174 height 387
click at [871, 365] on div at bounding box center [876, 301] width 174 height 387
click at [845, 443] on div at bounding box center [876, 301] width 174 height 387
drag, startPoint x: 874, startPoint y: 177, endPoint x: 864, endPoint y: 99, distance: 79.3
click at [864, 99] on div at bounding box center [876, 303] width 195 height 412
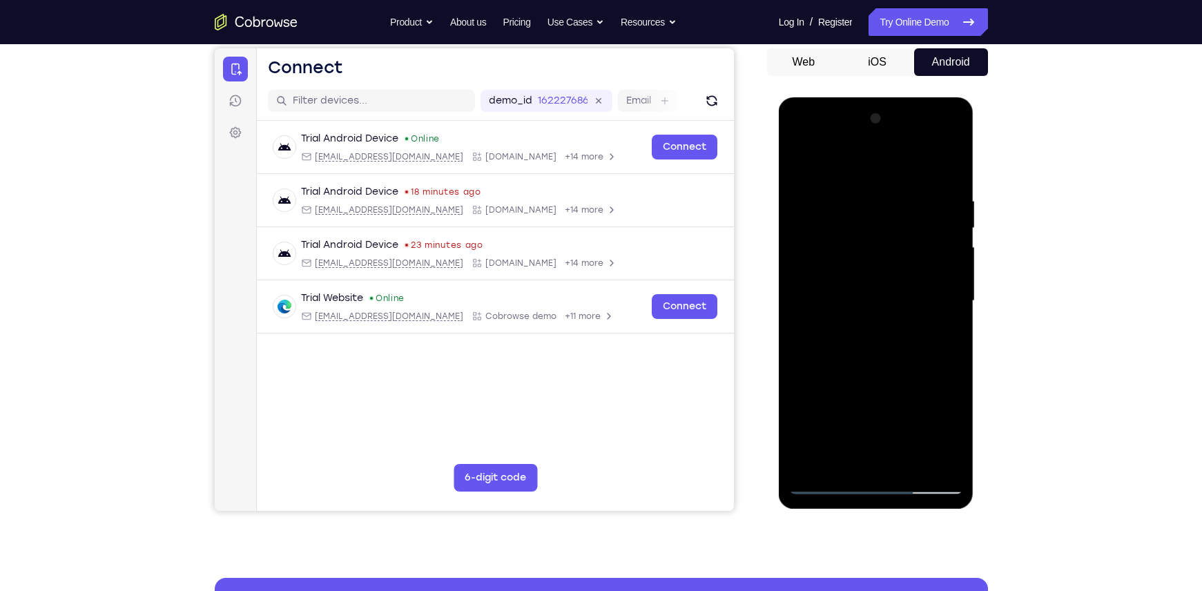
click at [878, 380] on div at bounding box center [876, 301] width 174 height 387
click at [892, 425] on div at bounding box center [876, 301] width 174 height 387
click at [831, 443] on div at bounding box center [876, 301] width 174 height 387
drag, startPoint x: 880, startPoint y: 354, endPoint x: 891, endPoint y: 233, distance: 120.7
click at [891, 233] on div at bounding box center [876, 301] width 174 height 387
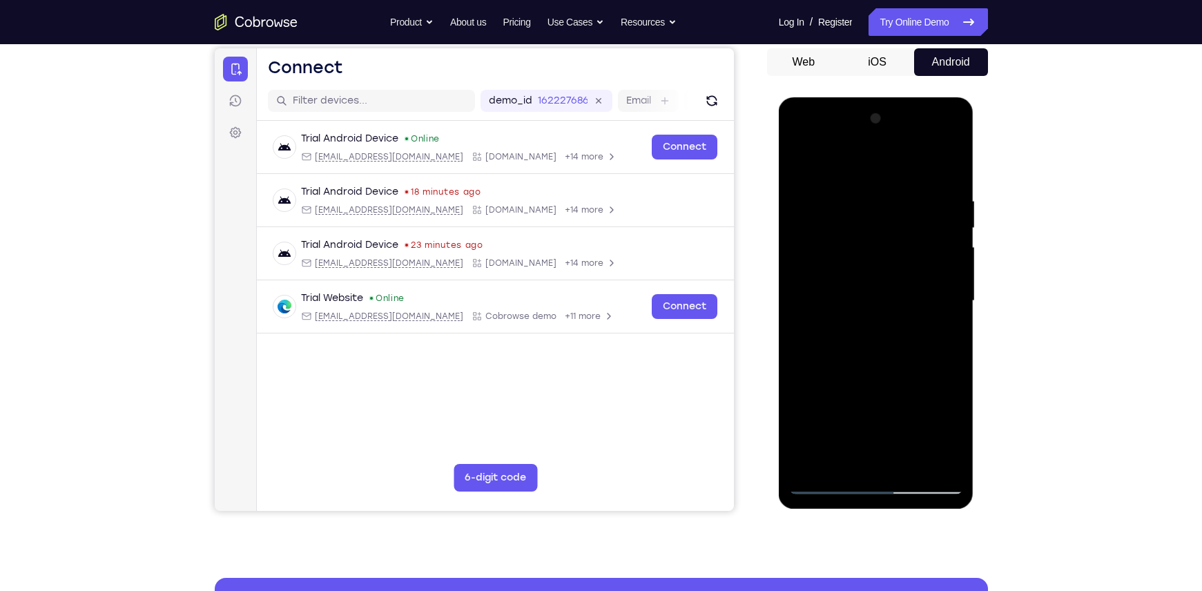
drag, startPoint x: 882, startPoint y: 356, endPoint x: 889, endPoint y: 241, distance: 115.5
click at [889, 241] on div at bounding box center [876, 301] width 174 height 387
drag, startPoint x: 889, startPoint y: 364, endPoint x: 889, endPoint y: 352, distance: 11.7
click at [889, 352] on div at bounding box center [876, 301] width 174 height 387
drag, startPoint x: 868, startPoint y: 336, endPoint x: 868, endPoint y: 289, distance: 46.3
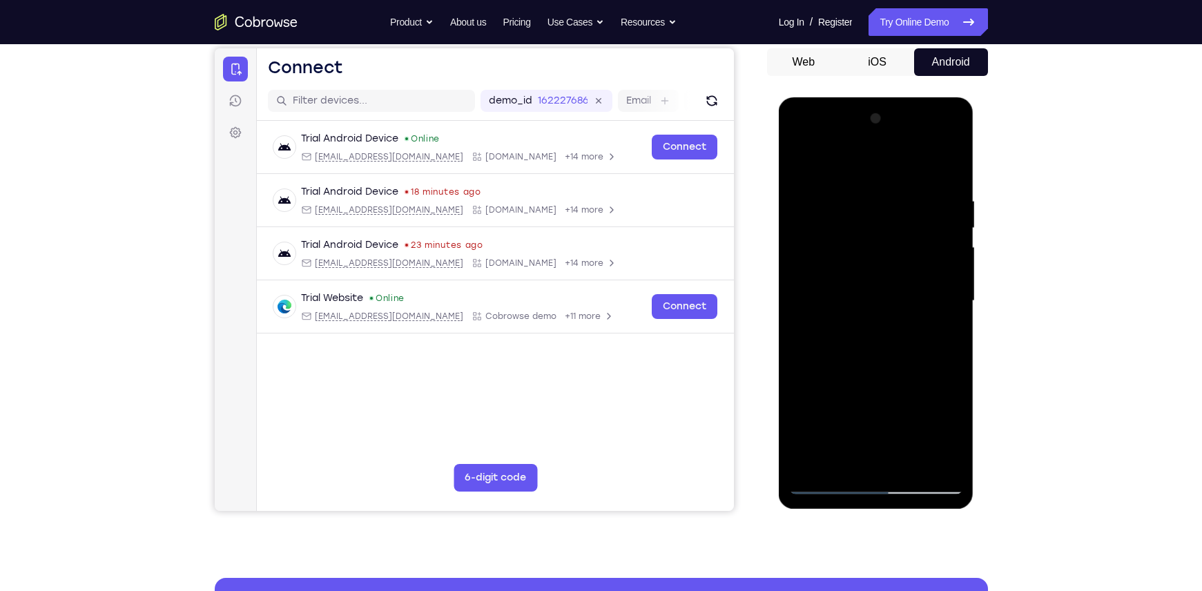
click at [868, 289] on div at bounding box center [876, 301] width 174 height 387
click at [892, 335] on div at bounding box center [876, 301] width 174 height 387
drag, startPoint x: 898, startPoint y: 336, endPoint x: 891, endPoint y: 387, distance: 52.2
click at [891, 387] on div at bounding box center [876, 301] width 174 height 387
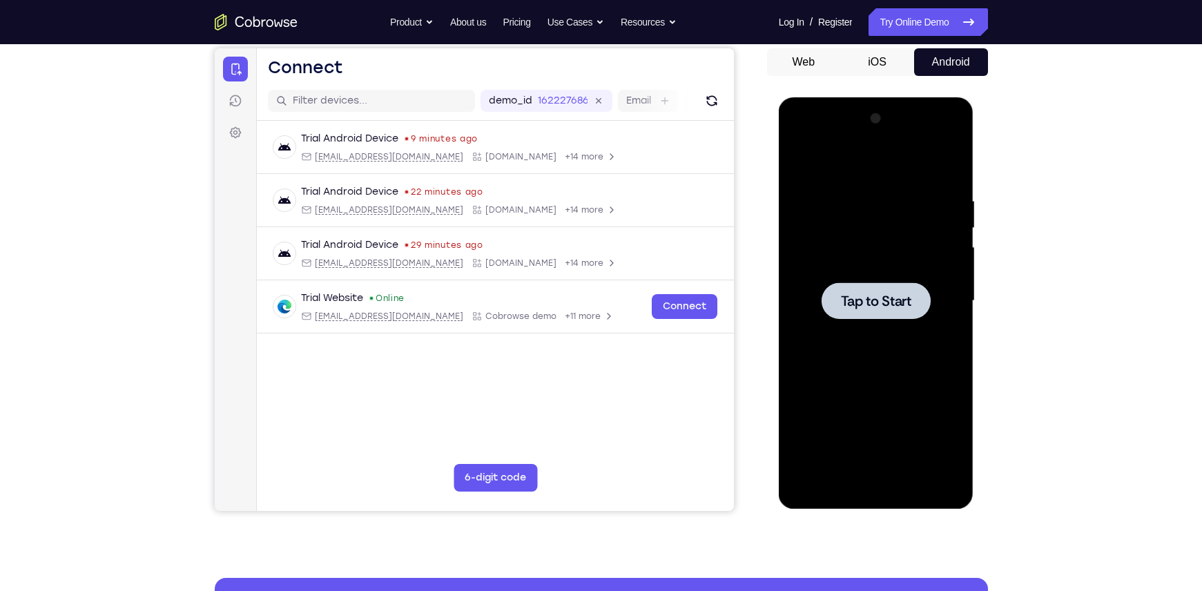
click at [862, 271] on div at bounding box center [876, 301] width 174 height 387
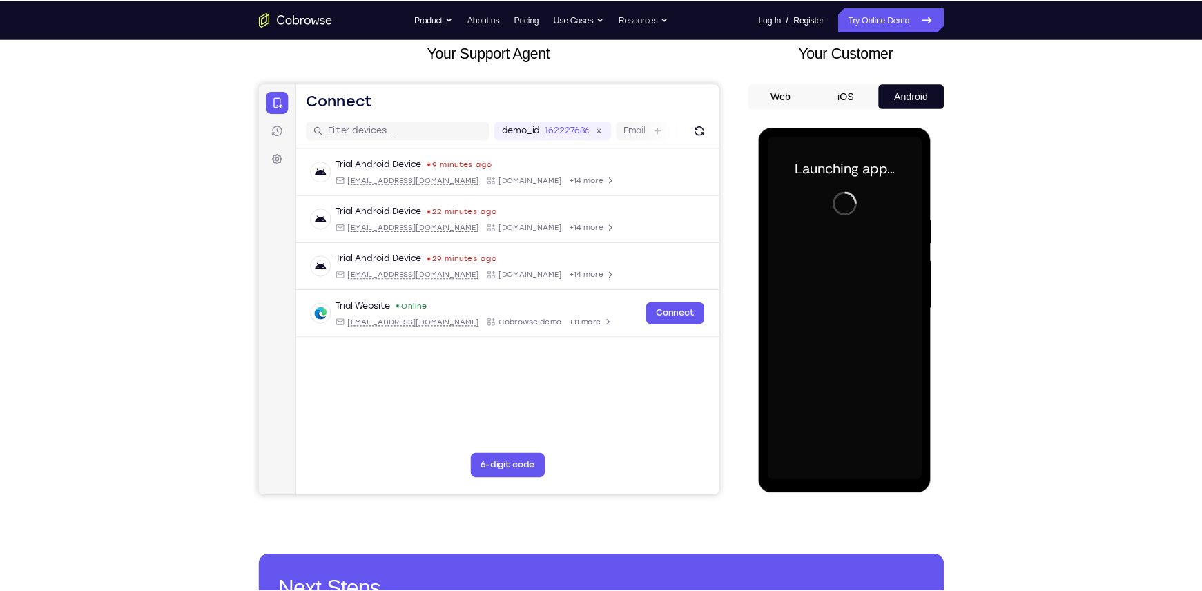
scroll to position [91, 0]
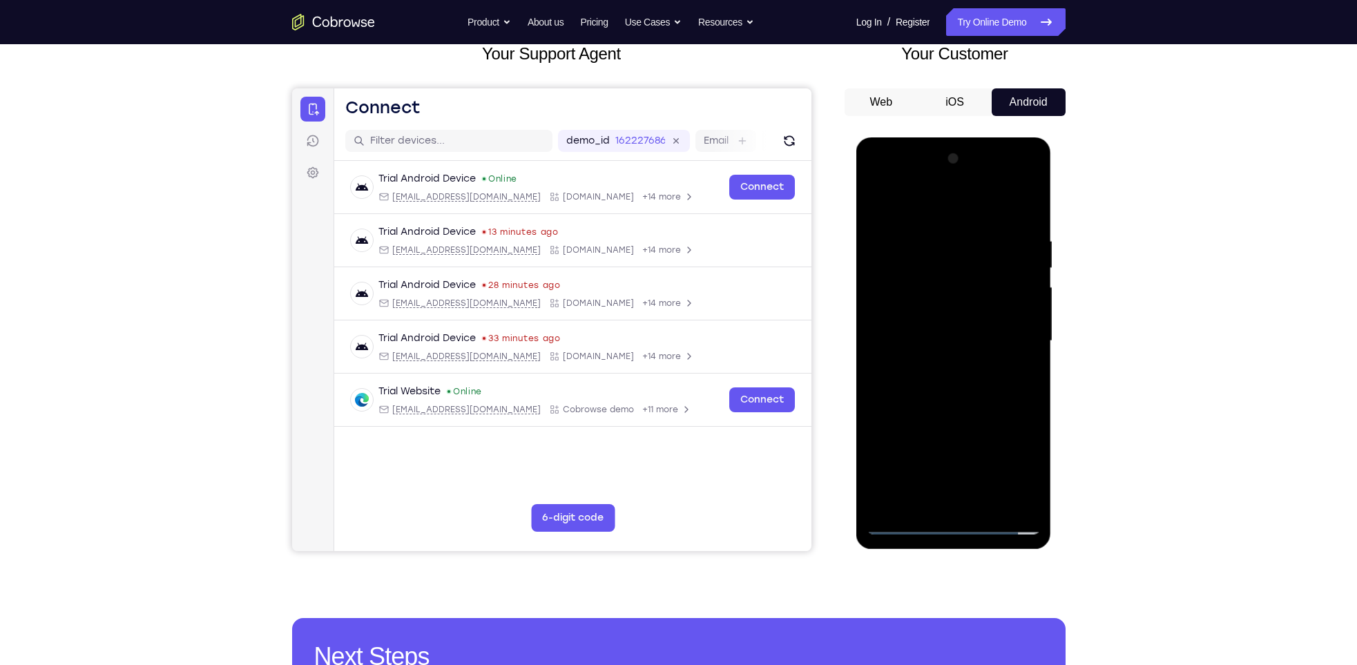
click at [892, 443] on div at bounding box center [954, 341] width 174 height 387
click at [892, 189] on div at bounding box center [954, 341] width 174 height 387
click at [892, 212] on div at bounding box center [954, 341] width 174 height 387
click at [885, 178] on div at bounding box center [954, 341] width 174 height 387
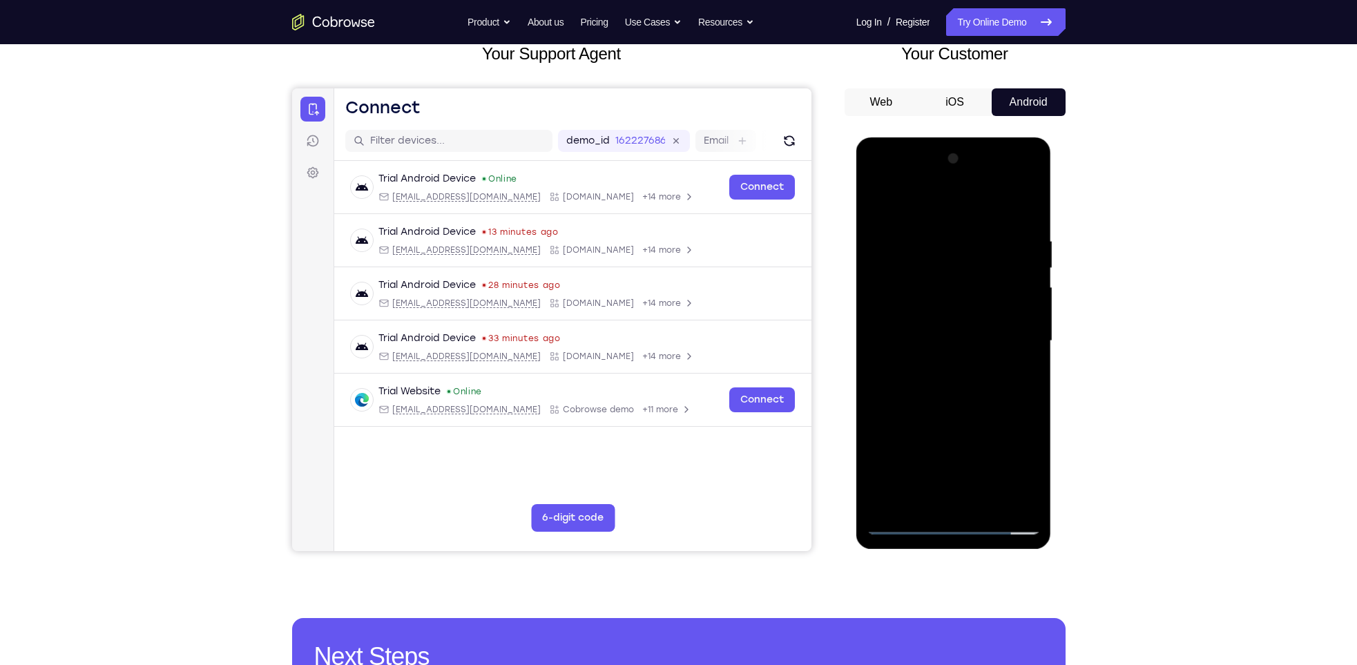
click at [892, 338] on div at bounding box center [954, 341] width 174 height 387
click at [892, 365] on div at bounding box center [954, 341] width 174 height 387
click at [892, 332] on div at bounding box center [954, 341] width 174 height 387
click at [892, 317] on div at bounding box center [954, 341] width 174 height 387
click at [892, 345] on div at bounding box center [954, 341] width 174 height 387
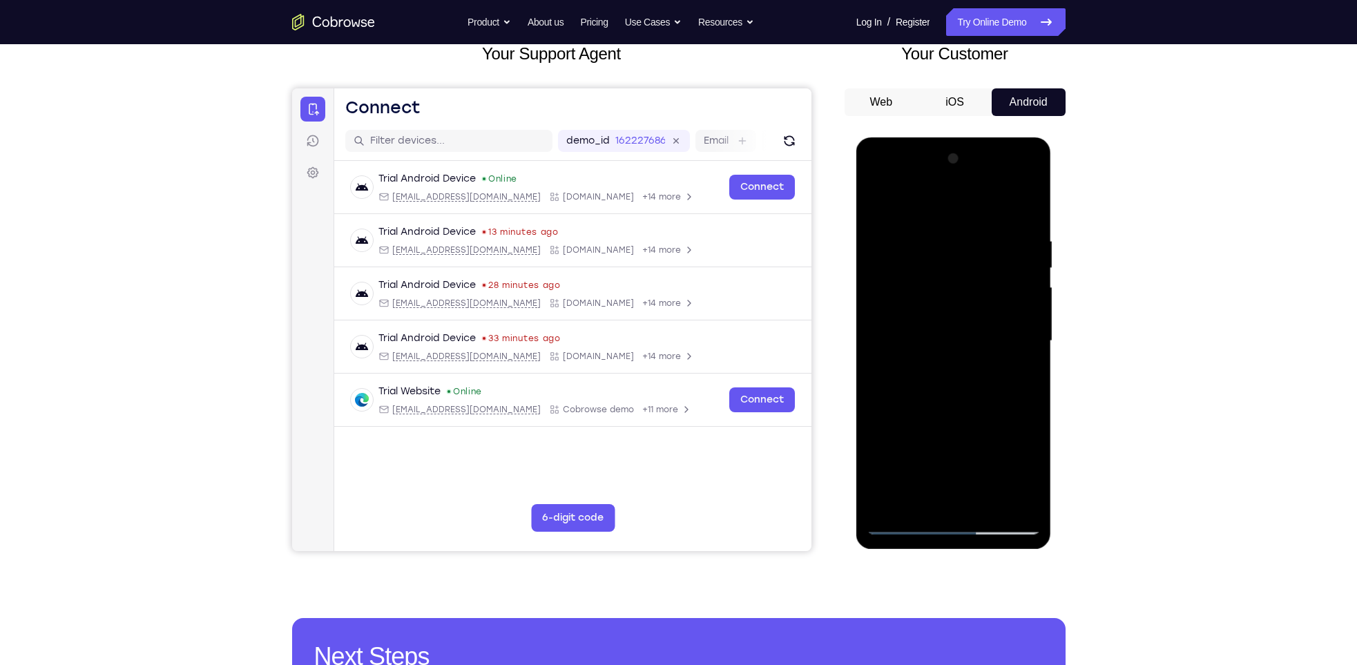
click at [892, 410] on div at bounding box center [954, 341] width 174 height 387
drag, startPoint x: 983, startPoint y: 398, endPoint x: 983, endPoint y: 326, distance: 72.5
click at [892, 326] on div at bounding box center [954, 341] width 174 height 387
click at [892, 443] on div at bounding box center [954, 341] width 174 height 387
drag, startPoint x: 988, startPoint y: 357, endPoint x: 1000, endPoint y: 481, distance: 124.2
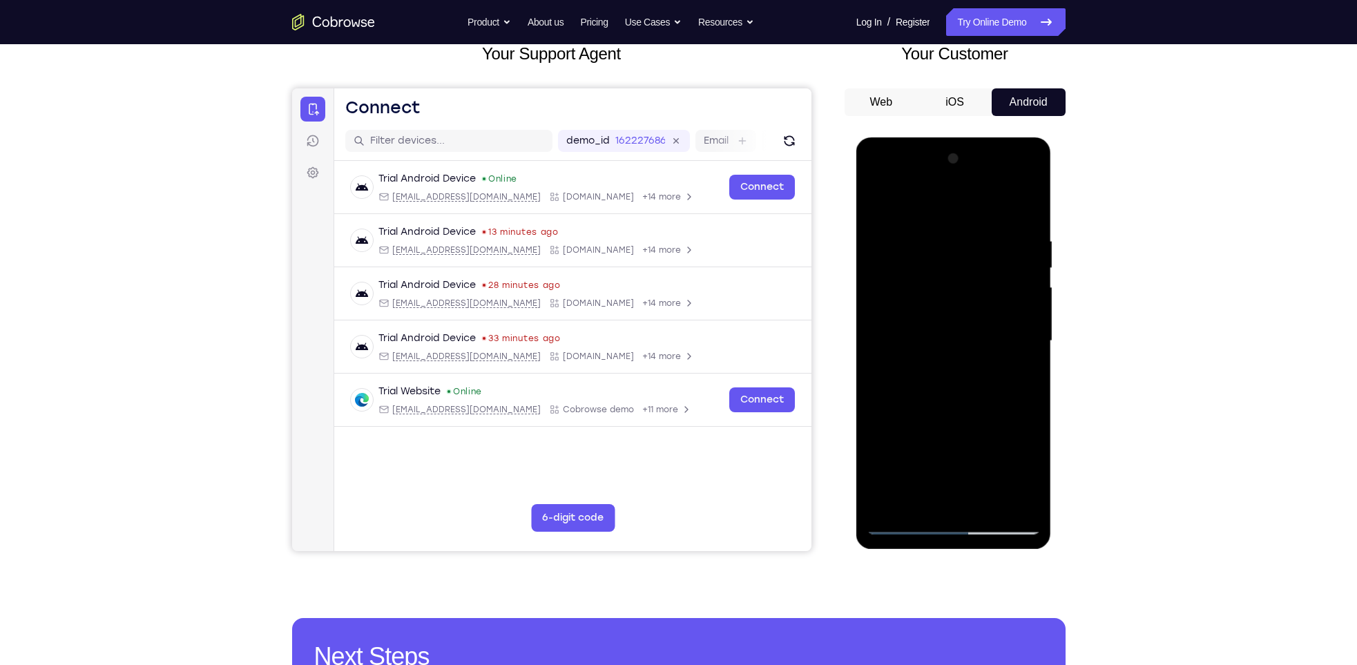
click at [892, 443] on div at bounding box center [954, 341] width 174 height 387
drag, startPoint x: 968, startPoint y: 383, endPoint x: 969, endPoint y: 305, distance: 78.7
click at [892, 305] on div at bounding box center [954, 341] width 174 height 387
drag, startPoint x: 981, startPoint y: 407, endPoint x: 982, endPoint y: 334, distance: 73.2
click at [892, 334] on div at bounding box center [954, 341] width 174 height 387
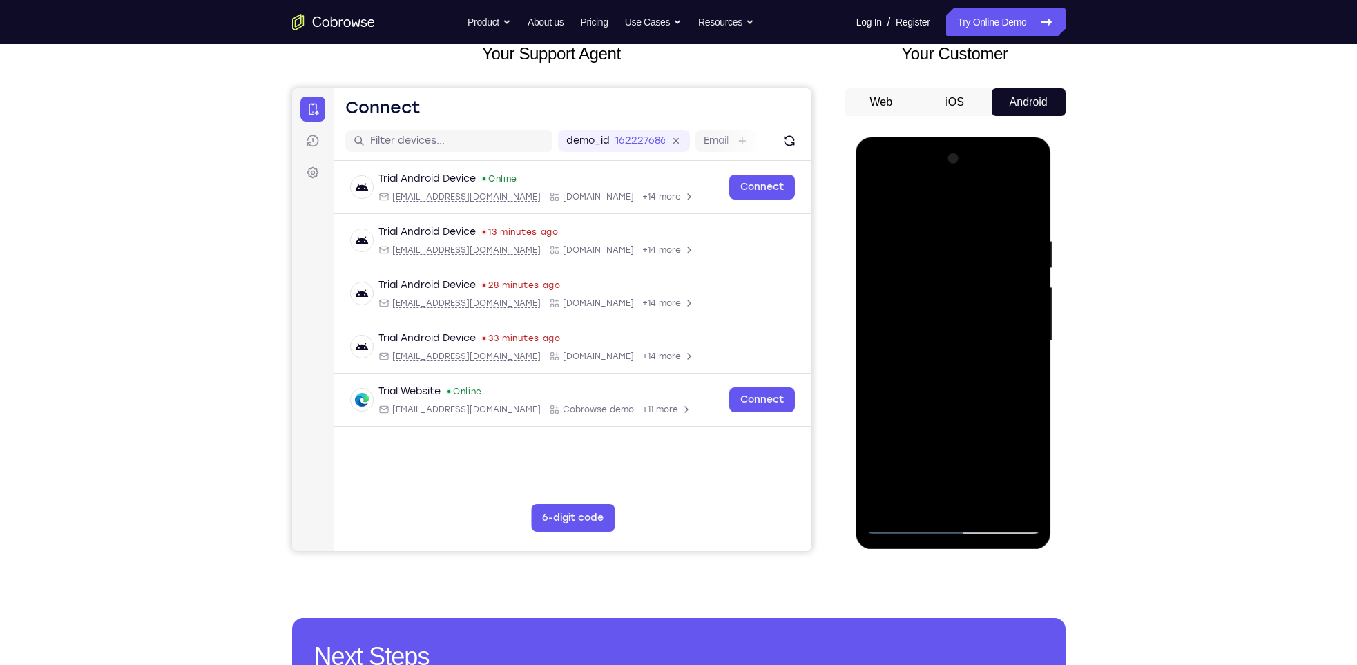
drag, startPoint x: 965, startPoint y: 407, endPoint x: 970, endPoint y: 253, distance: 153.4
click at [892, 253] on div at bounding box center [954, 341] width 174 height 387
click at [892, 235] on div at bounding box center [954, 341] width 174 height 387
drag, startPoint x: 972, startPoint y: 295, endPoint x: 963, endPoint y: 435, distance: 140.5
click at [892, 435] on div at bounding box center [954, 341] width 174 height 387
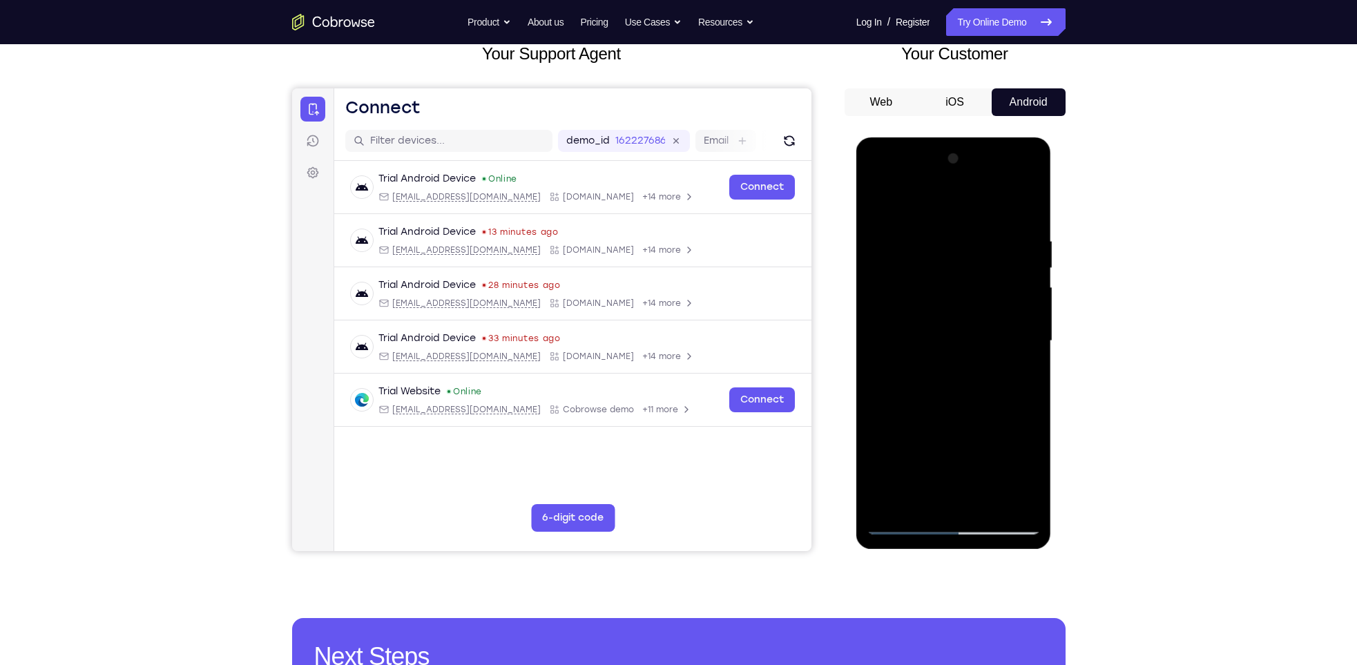
drag, startPoint x: 1006, startPoint y: 318, endPoint x: 984, endPoint y: 505, distance: 187.8
click at [892, 443] on div at bounding box center [954, 341] width 174 height 387
click at [876, 396] on div at bounding box center [954, 341] width 174 height 387
click at [892, 443] on div at bounding box center [954, 341] width 174 height 387
click at [892, 327] on div at bounding box center [954, 341] width 174 height 387
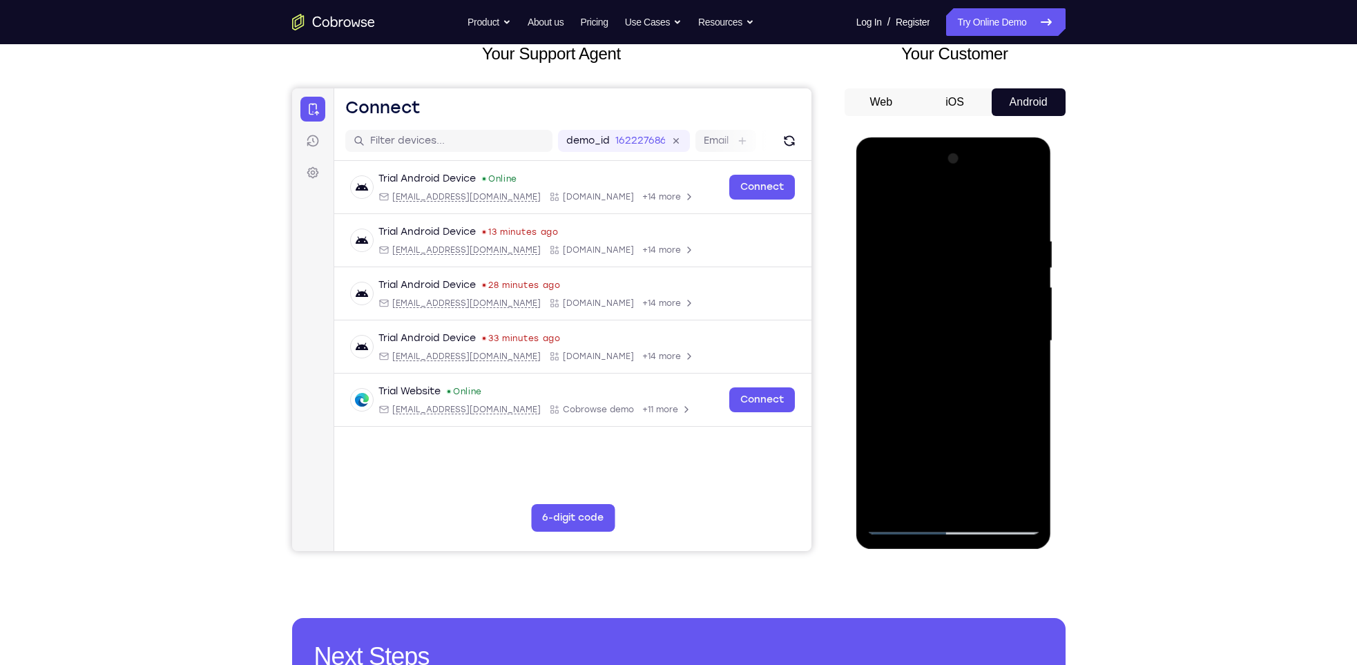
drag, startPoint x: 966, startPoint y: 331, endPoint x: 948, endPoint y: 465, distance: 135.2
click at [892, 443] on div at bounding box center [954, 341] width 174 height 387
click at [882, 423] on div at bounding box center [954, 341] width 174 height 387
drag, startPoint x: 960, startPoint y: 409, endPoint x: 941, endPoint y: 75, distance: 334.1
click at [892, 137] on html "Online web based iOS Simulators and Android Emulators. Run iPhone, iPad, Mobile…" at bounding box center [954, 344] width 197 height 414
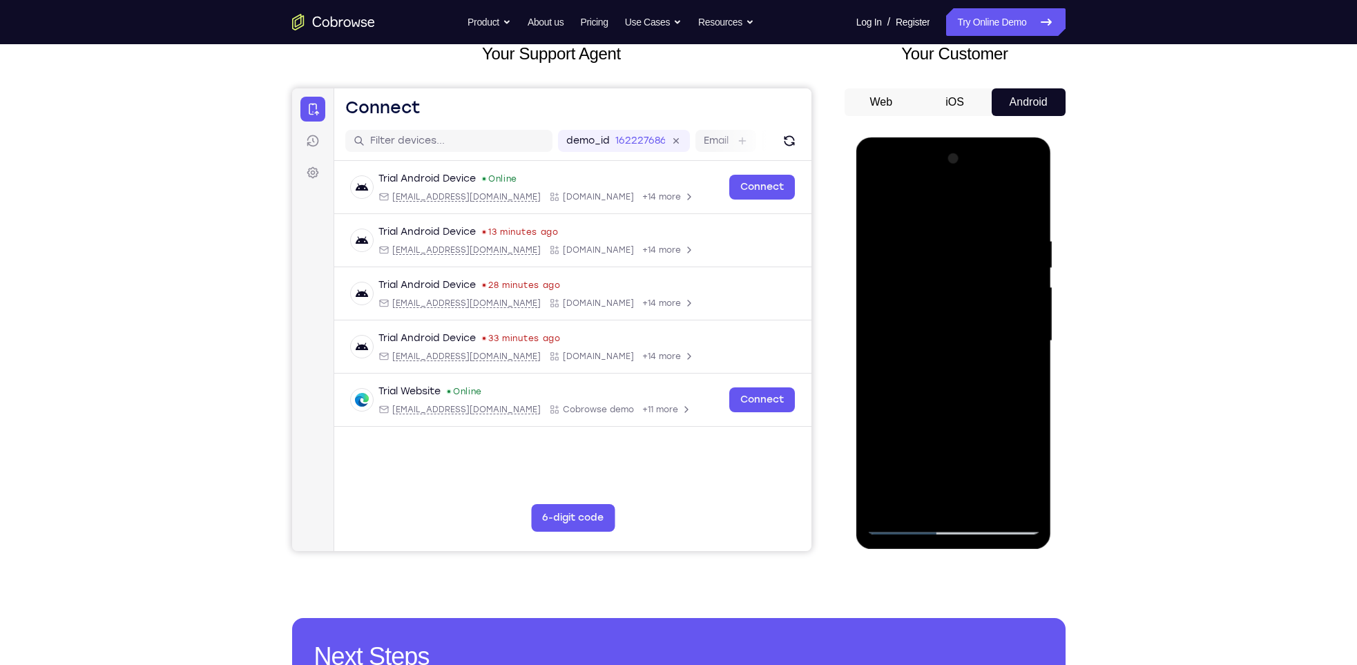
drag, startPoint x: 956, startPoint y: 293, endPoint x: 938, endPoint y: 523, distance: 230.6
click at [892, 443] on div at bounding box center [954, 341] width 174 height 387
click at [880, 421] on div at bounding box center [954, 341] width 174 height 387
drag, startPoint x: 972, startPoint y: 290, endPoint x: 938, endPoint y: 517, distance: 228.9
click at [892, 443] on div at bounding box center [954, 341] width 174 height 387
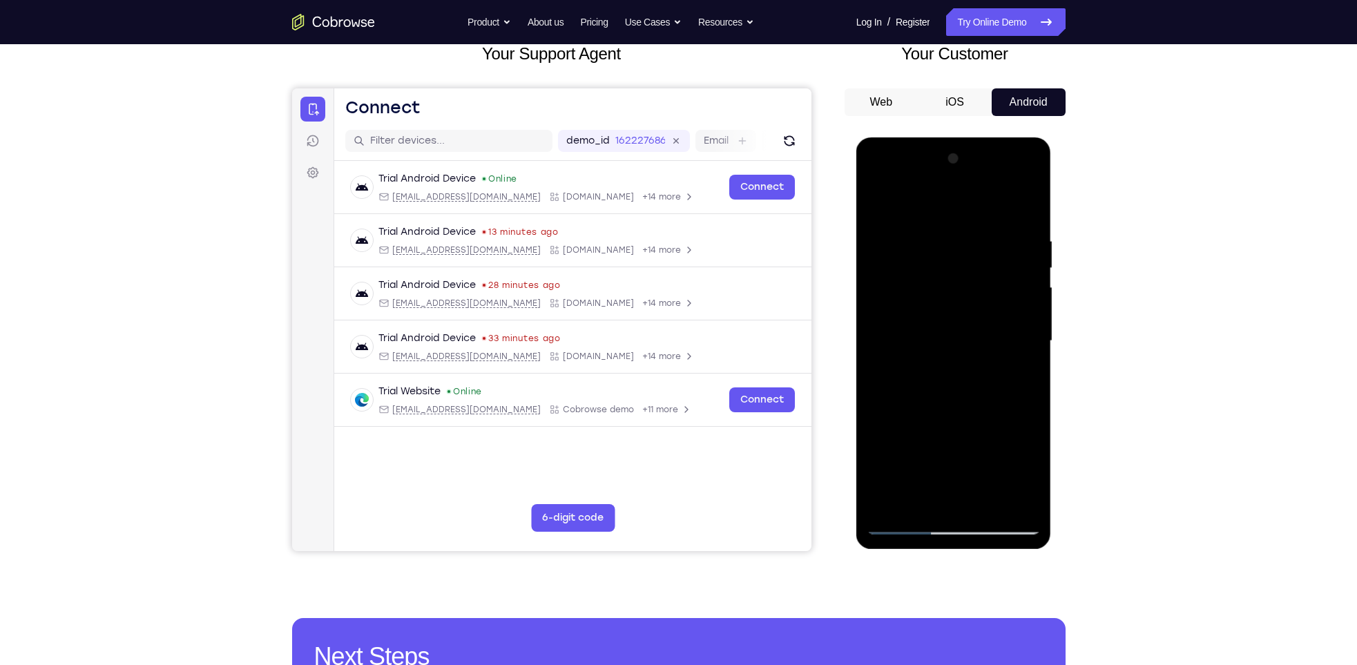
click at [879, 374] on div at bounding box center [954, 341] width 174 height 387
drag, startPoint x: 974, startPoint y: 289, endPoint x: 922, endPoint y: 520, distance: 236.4
click at [892, 443] on div at bounding box center [954, 341] width 174 height 387
drag, startPoint x: 954, startPoint y: 332, endPoint x: 902, endPoint y: 581, distance: 254.6
click at [892, 443] on html "Online web based iOS Simulators and Android Emulators. Run iPhone, iPad, Mobile…" at bounding box center [954, 344] width 197 height 414
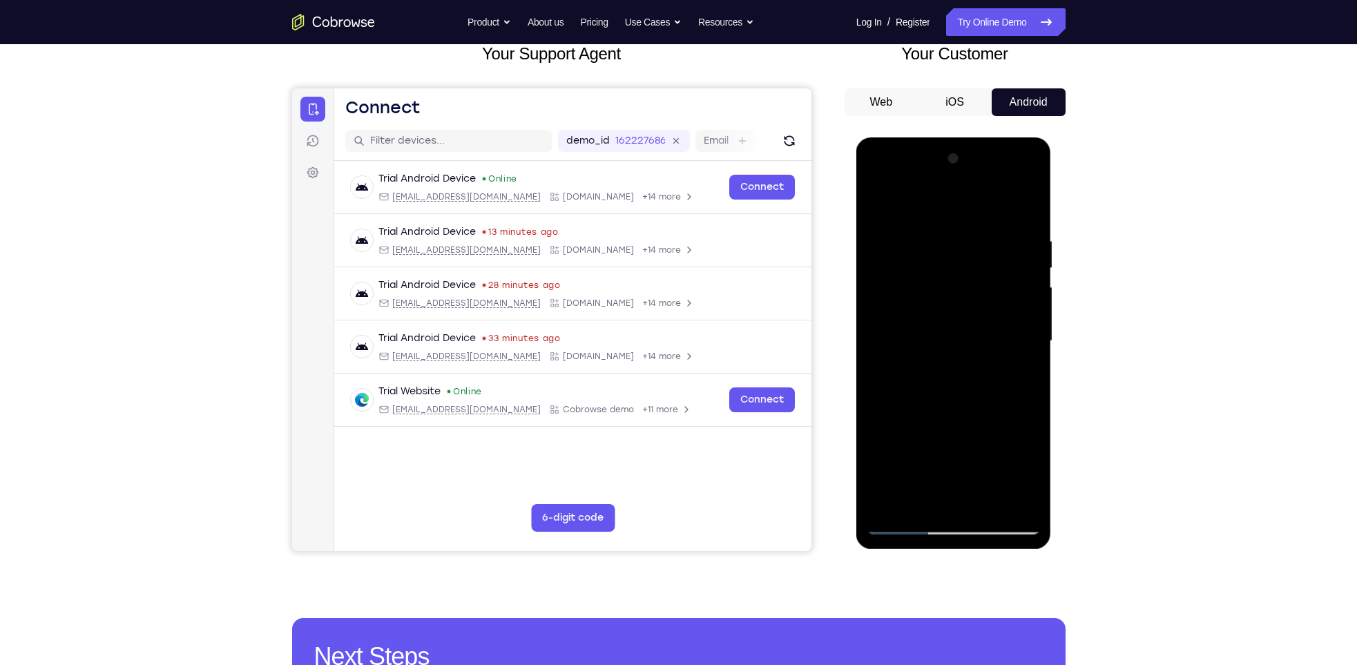
click at [892, 358] on div at bounding box center [954, 341] width 174 height 387
click at [892, 443] on div at bounding box center [954, 341] width 174 height 387
drag, startPoint x: 972, startPoint y: 394, endPoint x: 978, endPoint y: 291, distance: 103.0
click at [892, 291] on div at bounding box center [954, 341] width 174 height 387
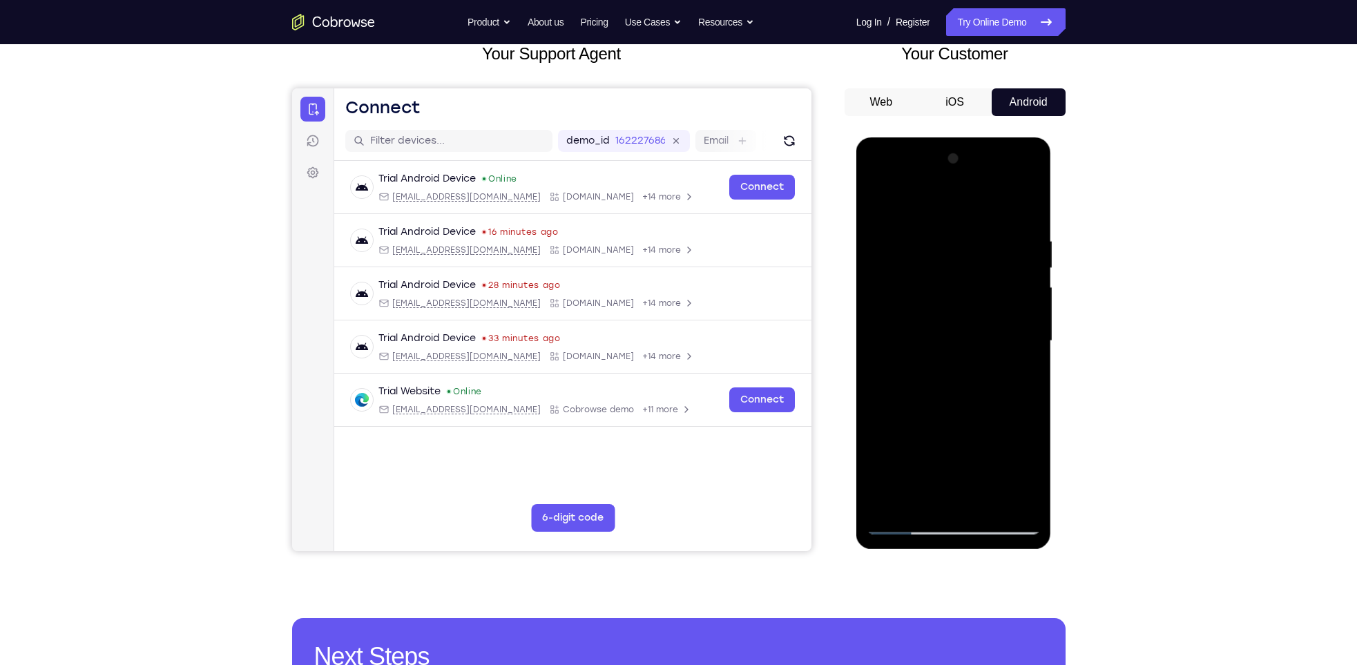
drag, startPoint x: 963, startPoint y: 351, endPoint x: 975, endPoint y: 178, distance: 173.8
click at [892, 178] on div at bounding box center [954, 341] width 174 height 387
drag, startPoint x: 957, startPoint y: 406, endPoint x: 969, endPoint y: 322, distance: 85.1
click at [892, 322] on div at bounding box center [954, 341] width 174 height 387
drag, startPoint x: 958, startPoint y: 389, endPoint x: 970, endPoint y: 281, distance: 109.0
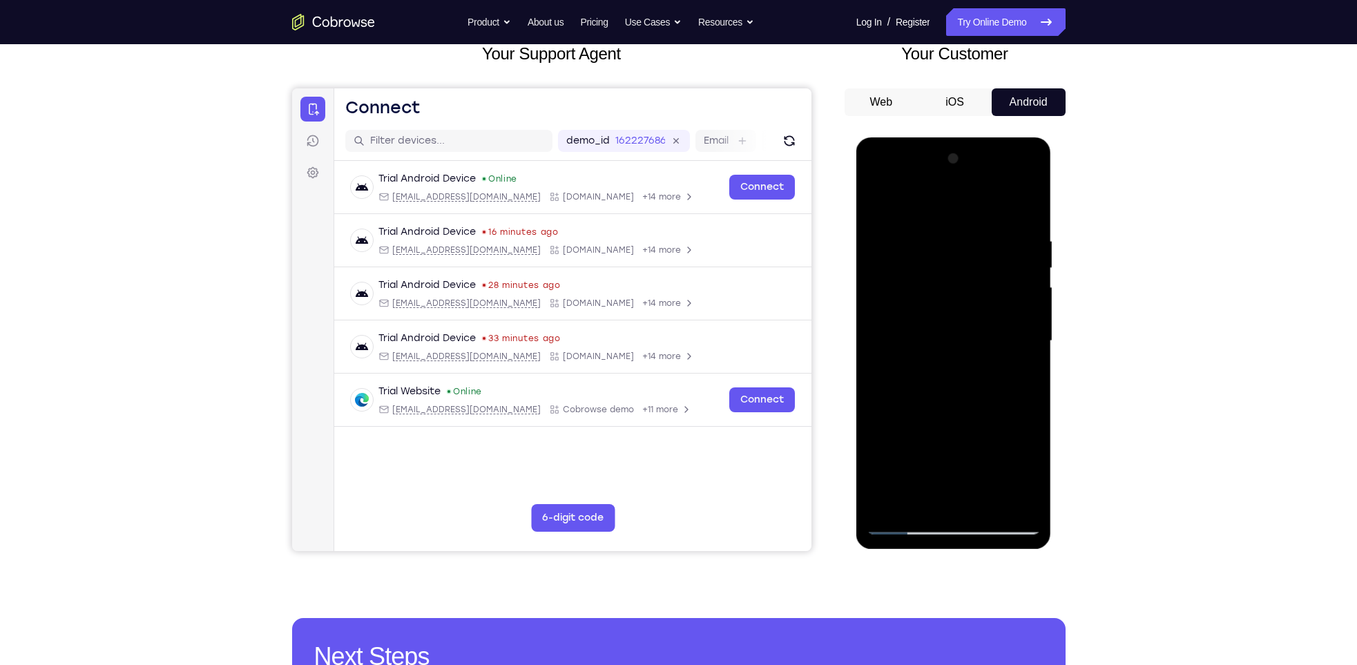
click at [892, 281] on div at bounding box center [954, 341] width 174 height 387
drag, startPoint x: 970, startPoint y: 409, endPoint x: 972, endPoint y: 382, distance: 27.7
click at [892, 382] on div at bounding box center [954, 341] width 174 height 387
click at [892, 253] on div at bounding box center [954, 341] width 174 height 387
drag, startPoint x: 967, startPoint y: 310, endPoint x: 925, endPoint y: 506, distance: 200.4
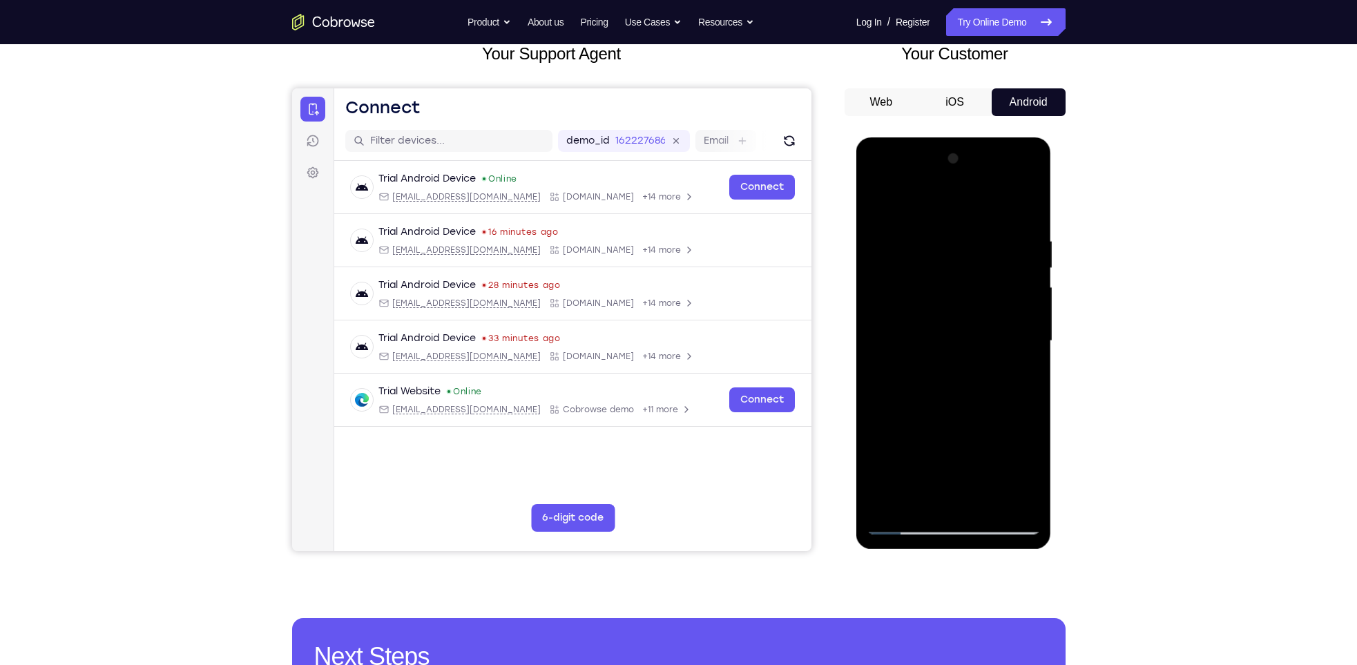
click at [892, 443] on div at bounding box center [954, 341] width 174 height 387
drag, startPoint x: 954, startPoint y: 299, endPoint x: 880, endPoint y: 564, distance: 275.3
click at [880, 443] on html "Online web based iOS Simulators and Android Emulators. Run iPhone, iPad, Mobile…" at bounding box center [954, 344] width 197 height 414
click at [879, 443] on div at bounding box center [954, 341] width 174 height 387
click at [892, 443] on div at bounding box center [954, 341] width 174 height 387
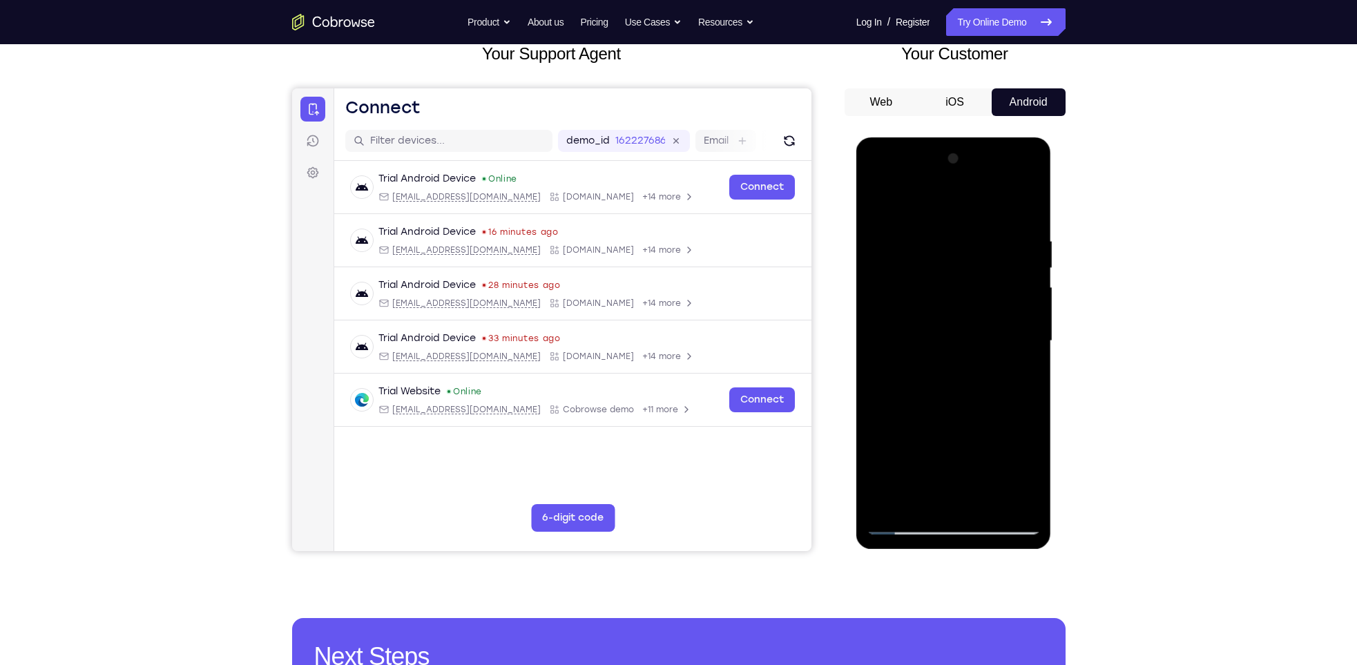
drag, startPoint x: 955, startPoint y: 442, endPoint x: 987, endPoint y: 119, distance: 324.0
click at [892, 137] on html "Online web based iOS Simulators and Android Emulators. Run iPhone, iPad, Mobile…" at bounding box center [954, 344] width 197 height 414
click at [892, 202] on div at bounding box center [954, 341] width 174 height 387
drag, startPoint x: 942, startPoint y: 286, endPoint x: 952, endPoint y: 404, distance: 118.5
click at [892, 404] on div at bounding box center [954, 341] width 174 height 387
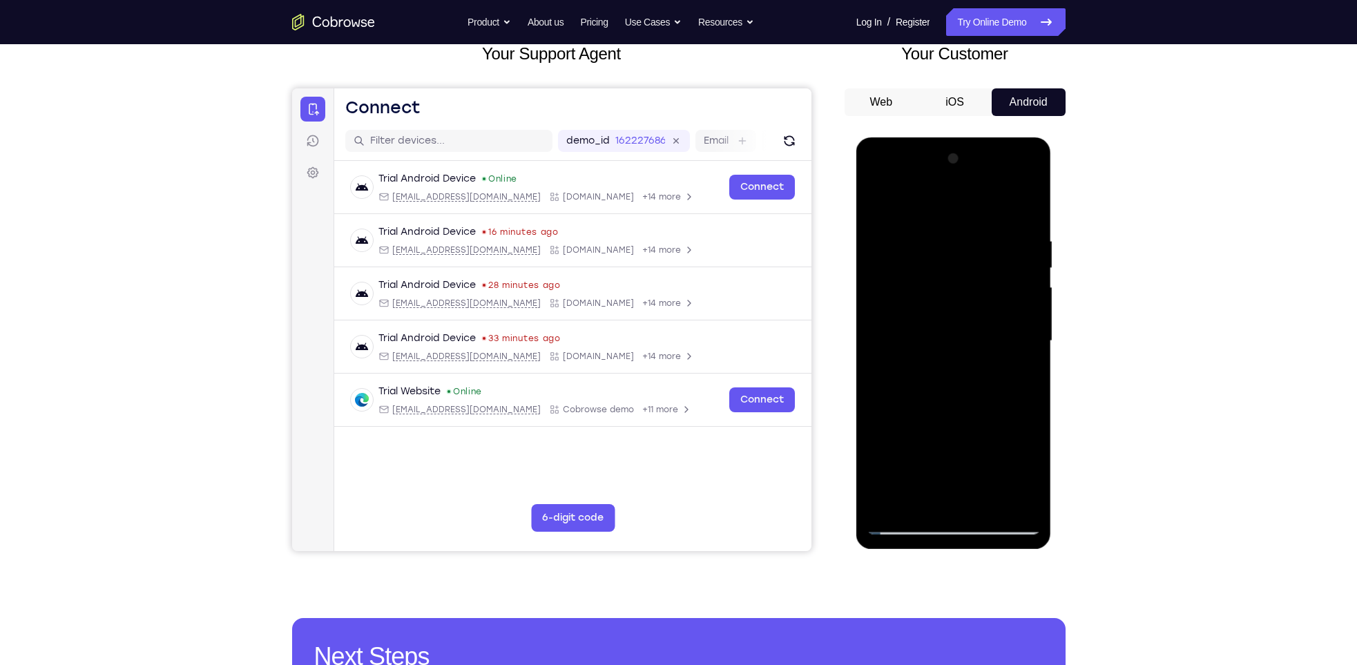
click at [892, 231] on div at bounding box center [954, 341] width 174 height 387
click at [892, 443] on div at bounding box center [954, 341] width 174 height 387
click at [892, 224] on div at bounding box center [954, 341] width 174 height 387
click at [892, 417] on div at bounding box center [954, 341] width 174 height 387
click at [892, 221] on div at bounding box center [954, 341] width 174 height 387
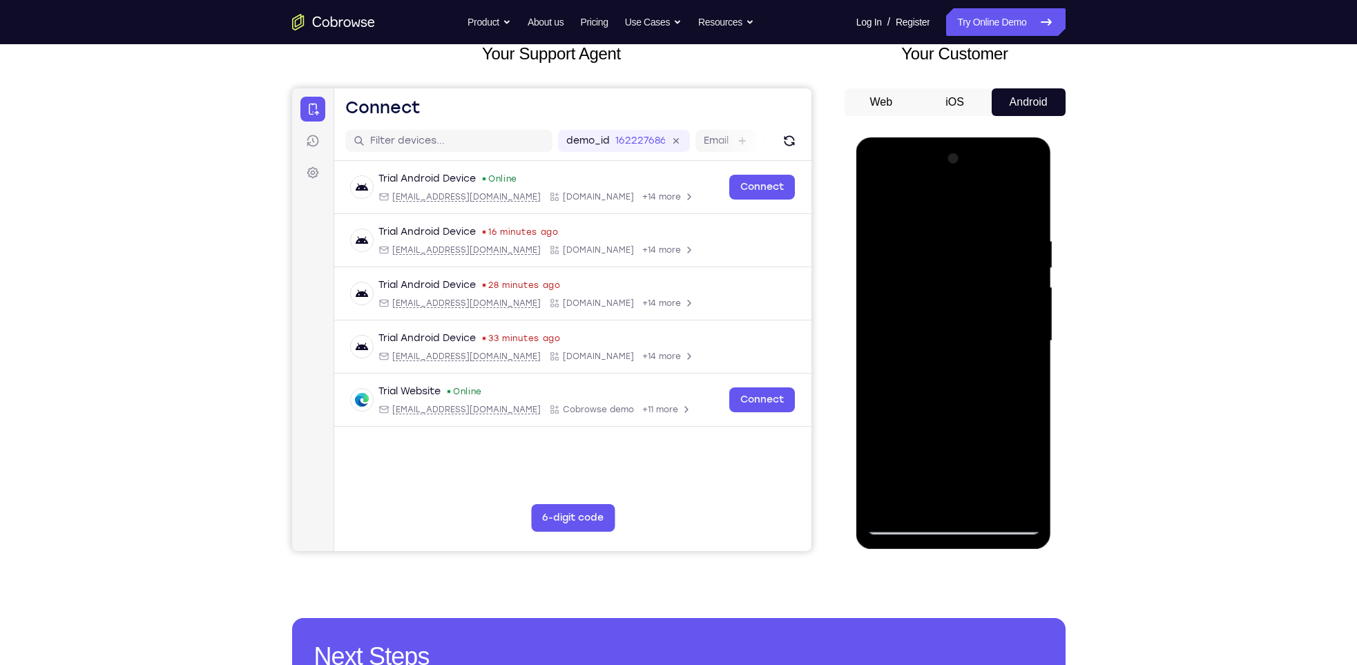
drag, startPoint x: 931, startPoint y: 322, endPoint x: 934, endPoint y: 210, distance: 111.9
click at [892, 210] on div at bounding box center [954, 341] width 174 height 387
drag, startPoint x: 931, startPoint y: 353, endPoint x: 936, endPoint y: 273, distance: 80.2
click at [892, 273] on div at bounding box center [954, 341] width 174 height 387
drag, startPoint x: 951, startPoint y: 345, endPoint x: 979, endPoint y: 174, distance: 173.6
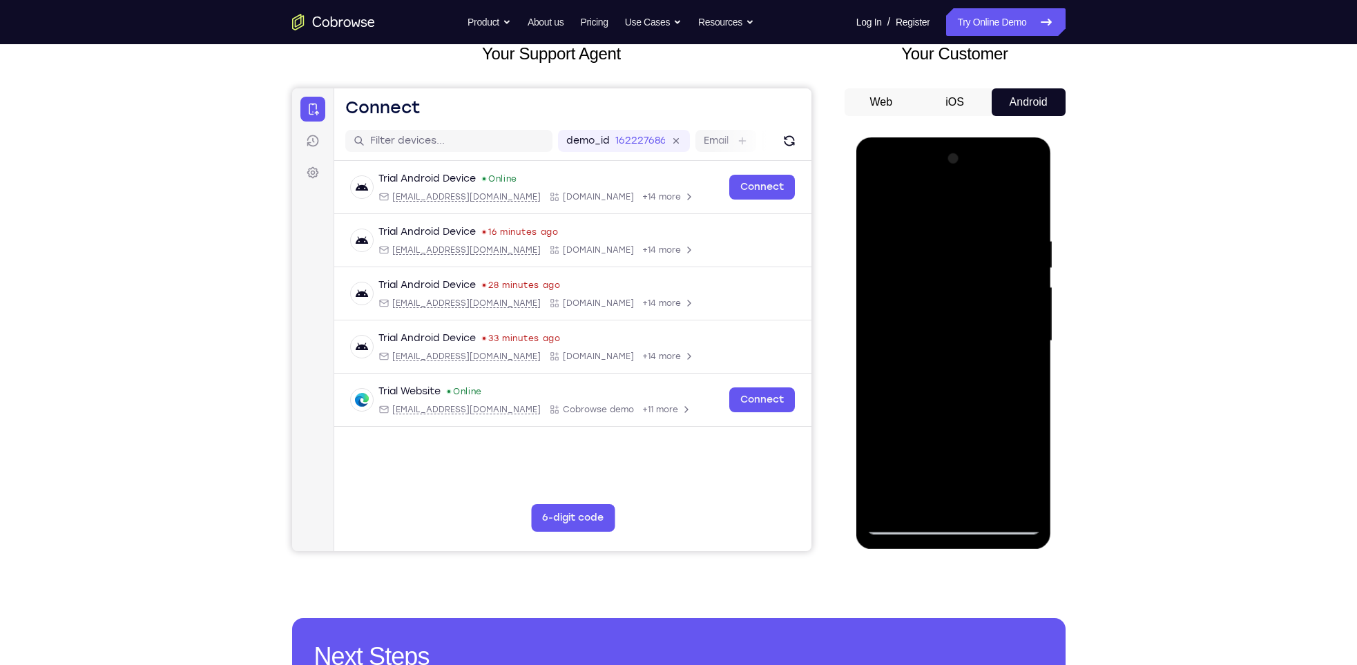
click at [892, 174] on div at bounding box center [954, 341] width 174 height 387
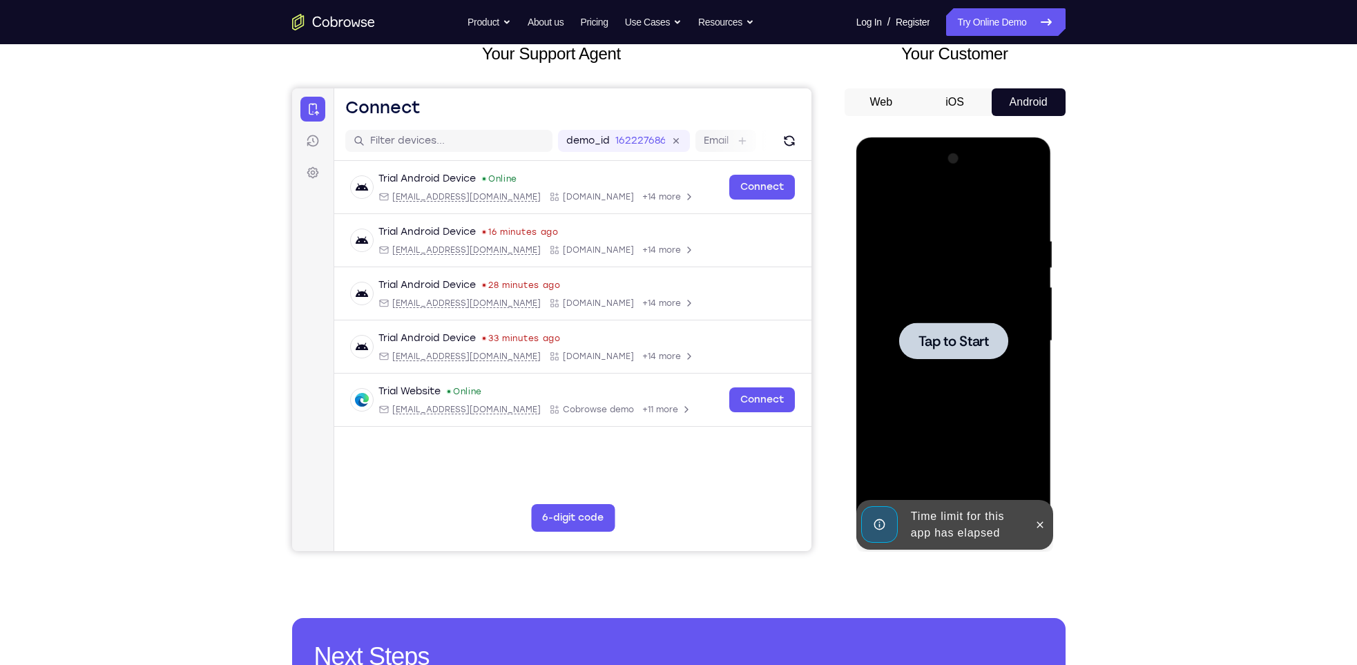
click at [892, 323] on div at bounding box center [953, 340] width 109 height 37
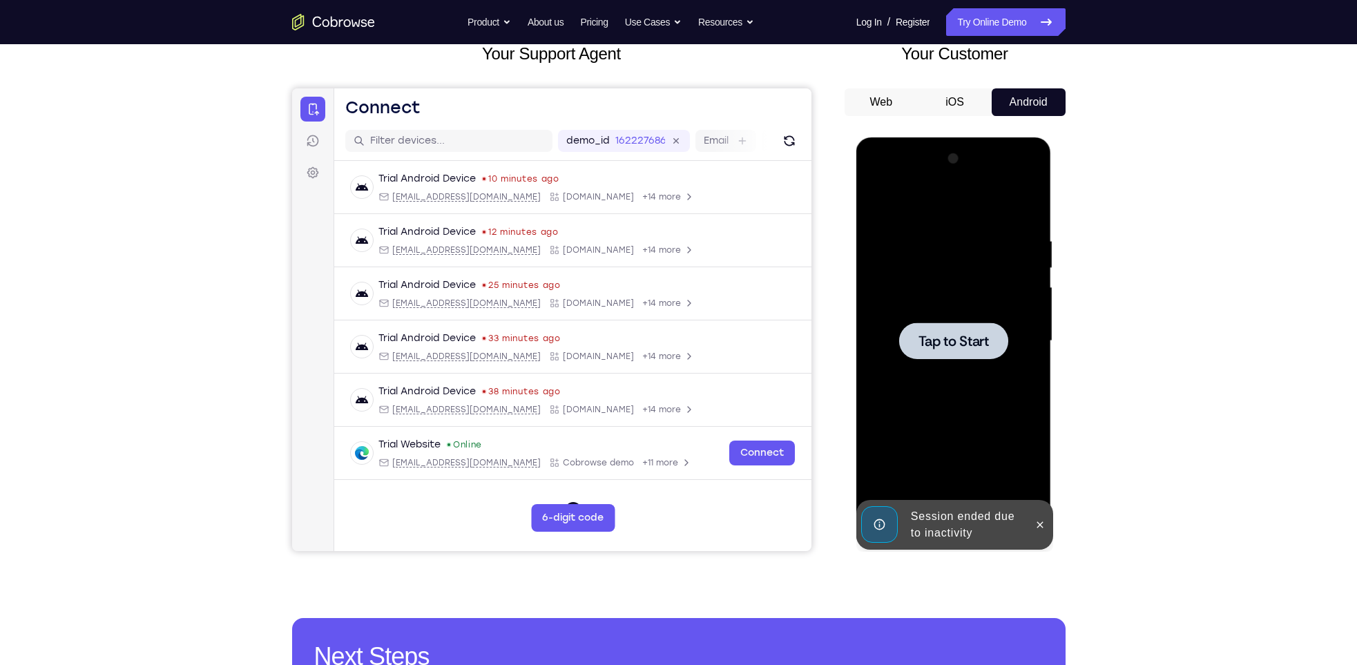
click at [892, 338] on span "Tap to Start" at bounding box center [953, 341] width 70 height 14
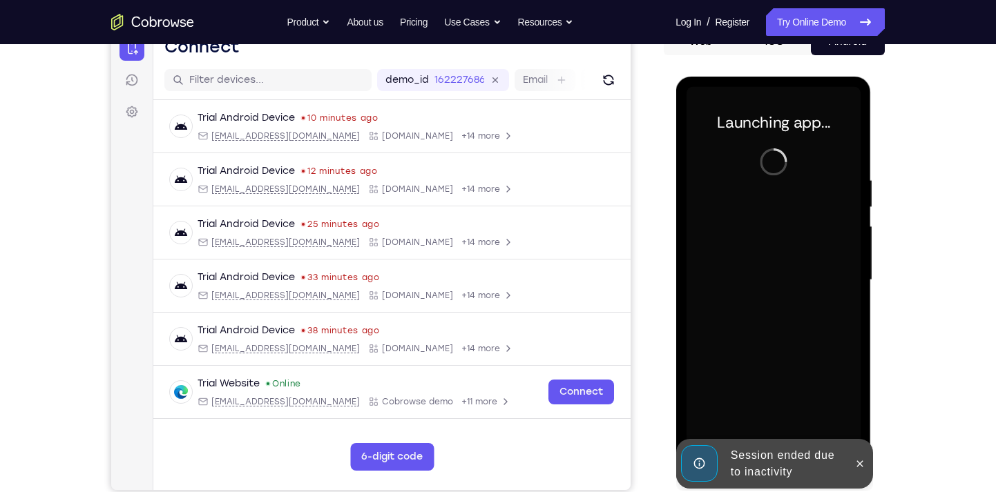
scroll to position [148, 0]
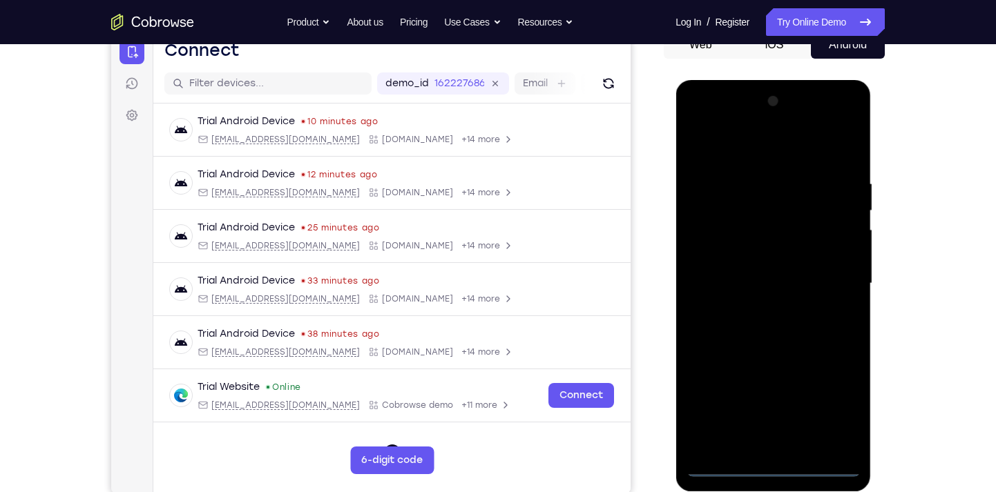
click at [775, 443] on div at bounding box center [773, 283] width 174 height 387
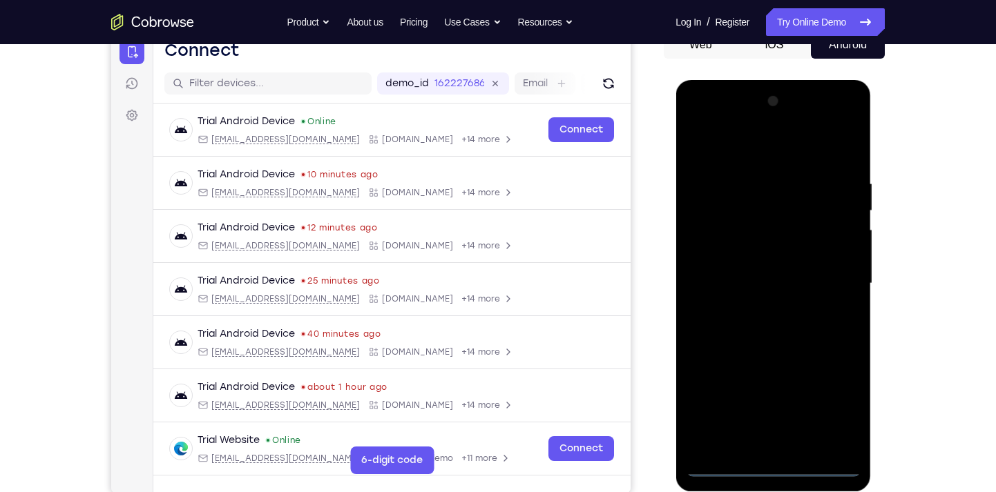
click at [833, 411] on div at bounding box center [773, 283] width 174 height 387
click at [752, 145] on div at bounding box center [773, 283] width 174 height 387
click at [835, 281] on div at bounding box center [773, 283] width 174 height 387
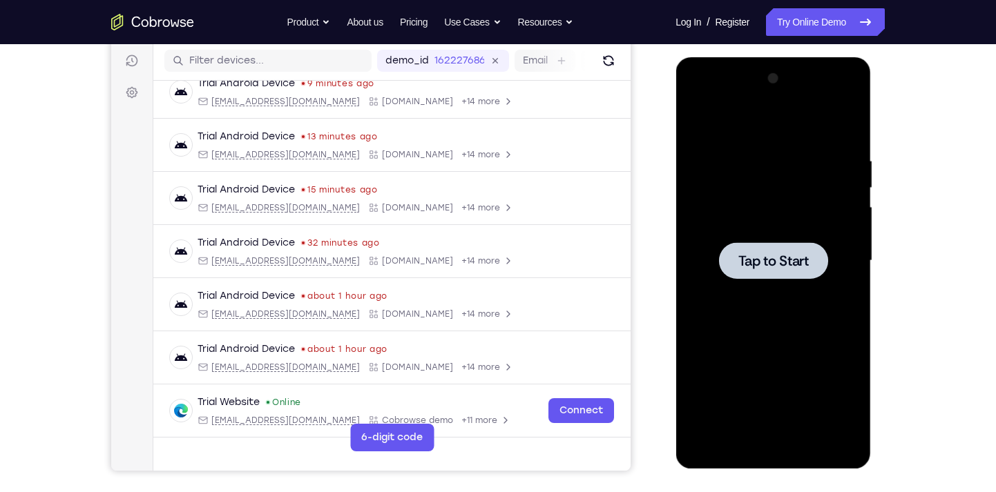
scroll to position [173, 0]
